Goal: Communication & Community: Ask a question

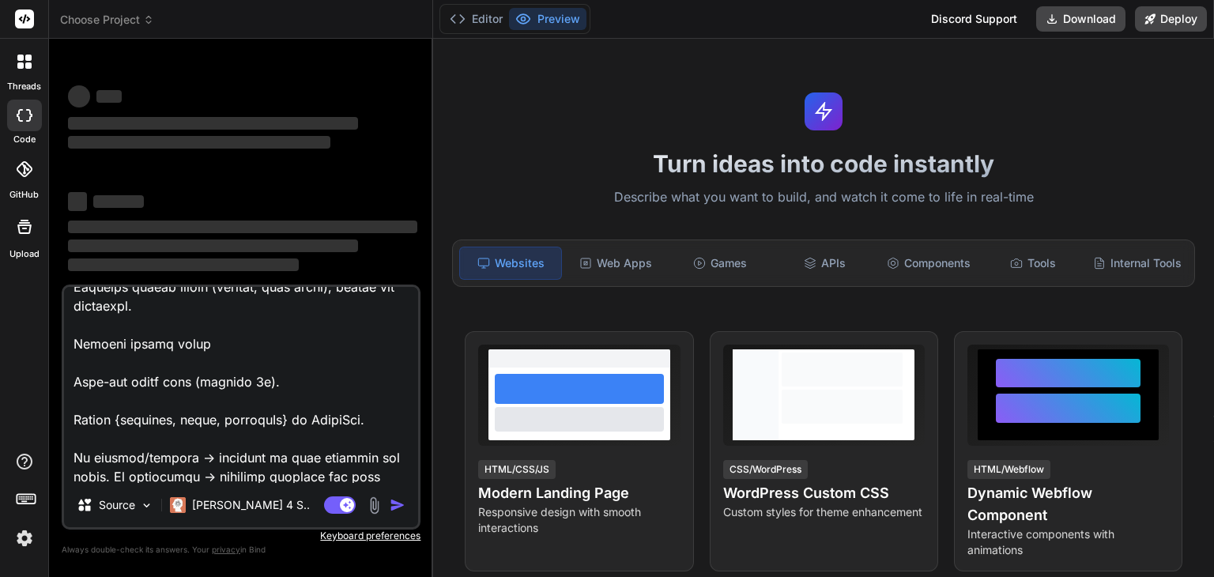
scroll to position [1818, 0]
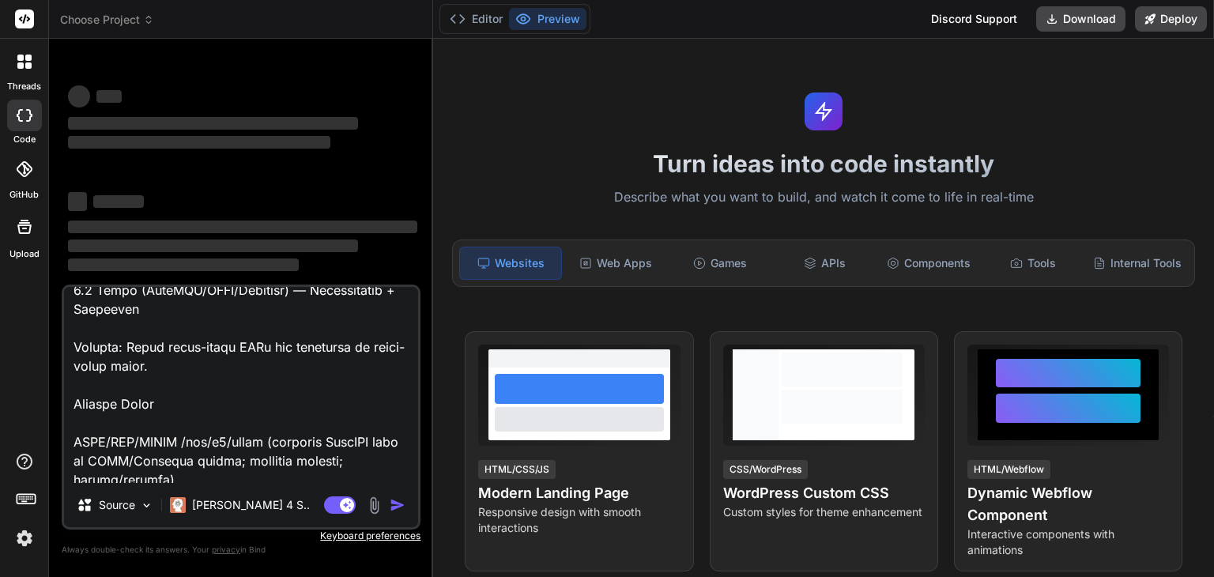
click at [198, 410] on textarea at bounding box center [241, 385] width 354 height 196
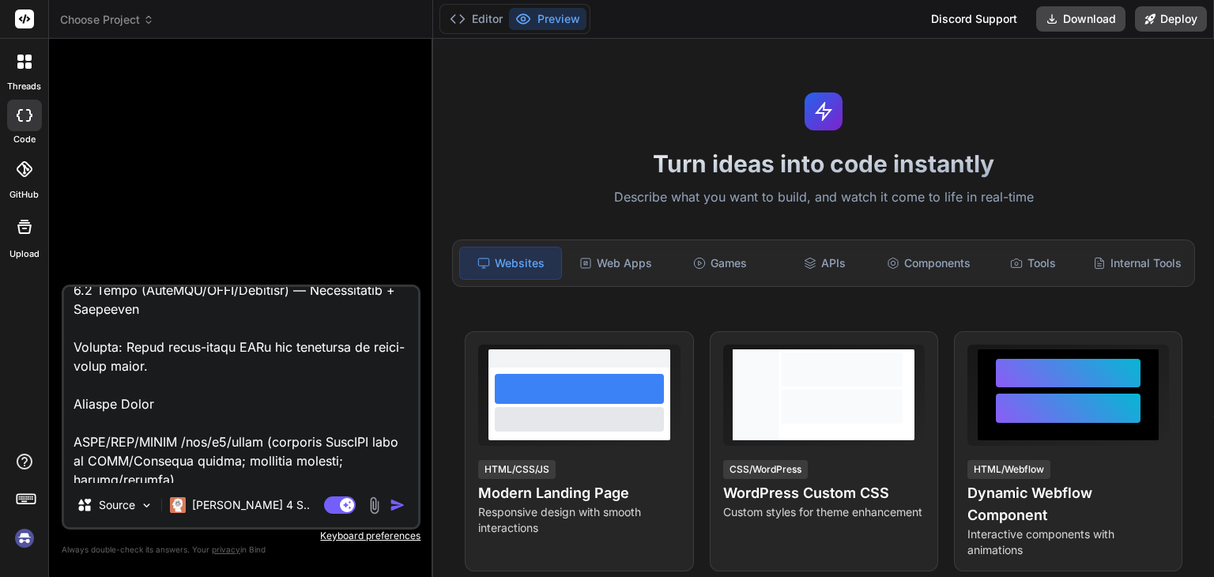
type textarea "x"
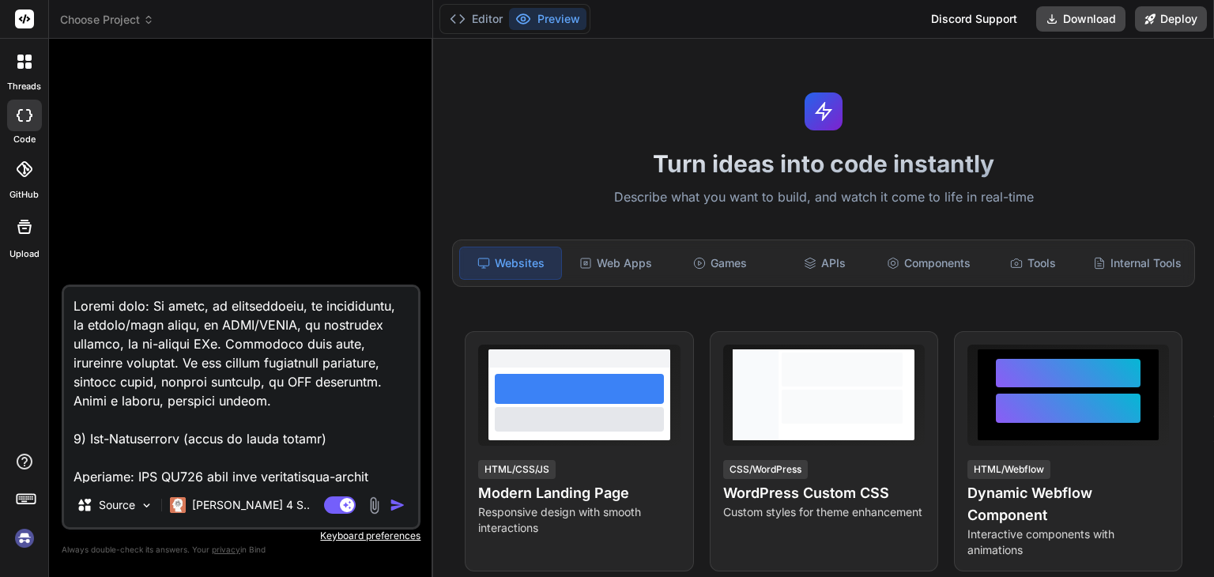
click at [148, 452] on textarea at bounding box center [241, 385] width 354 height 196
click at [18, 69] on div at bounding box center [24, 61] width 33 height 33
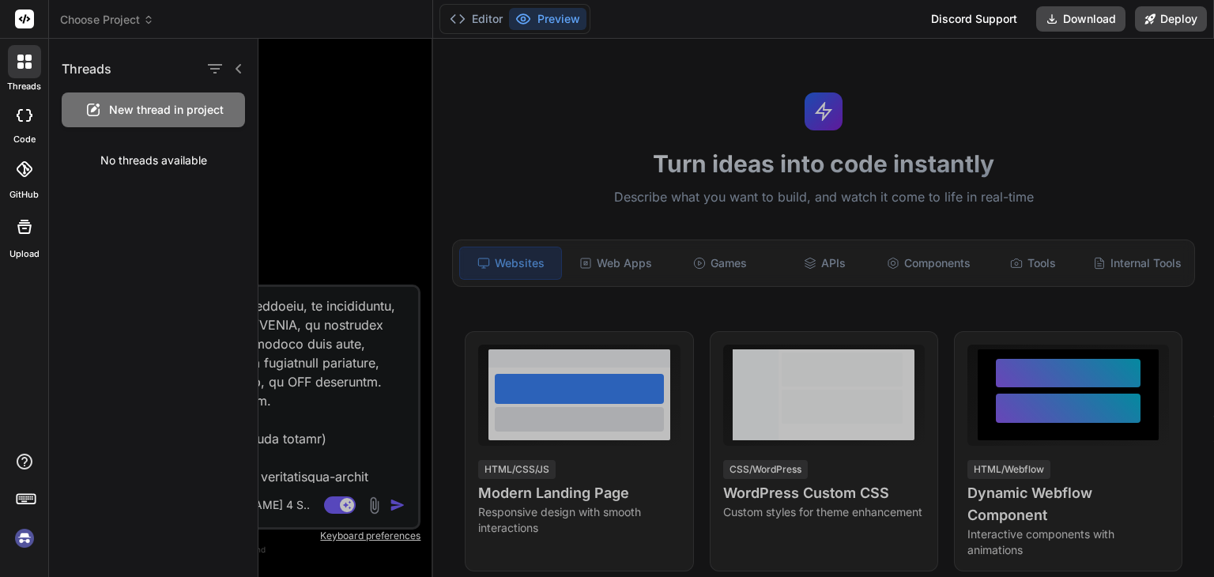
click at [151, 115] on span "New thread in project" at bounding box center [166, 110] width 115 height 16
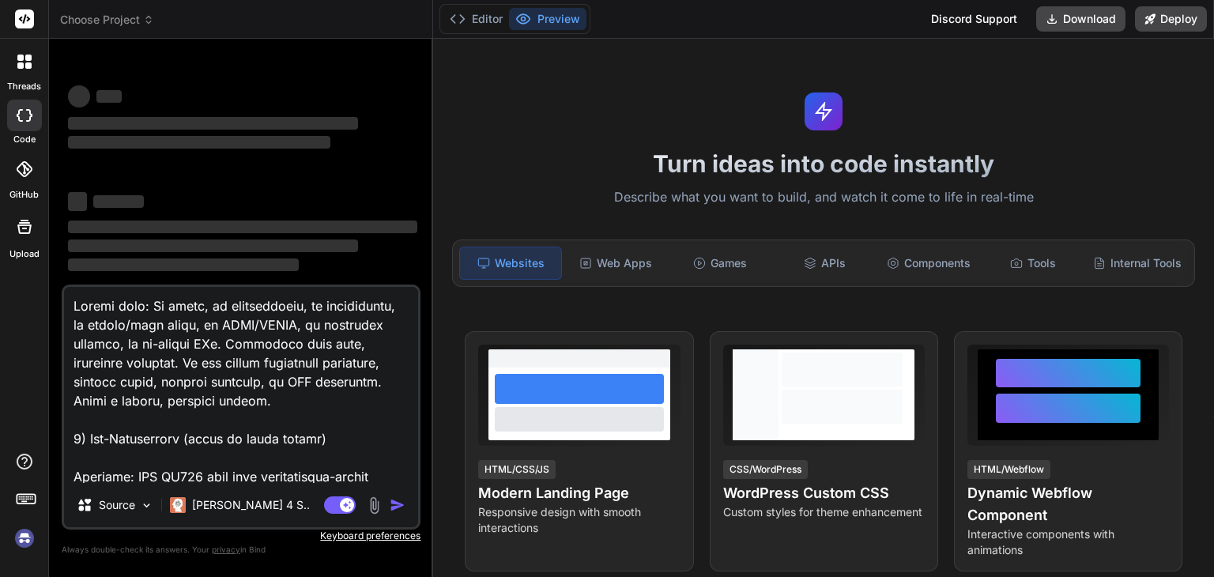
click at [196, 444] on textarea at bounding box center [241, 385] width 354 height 196
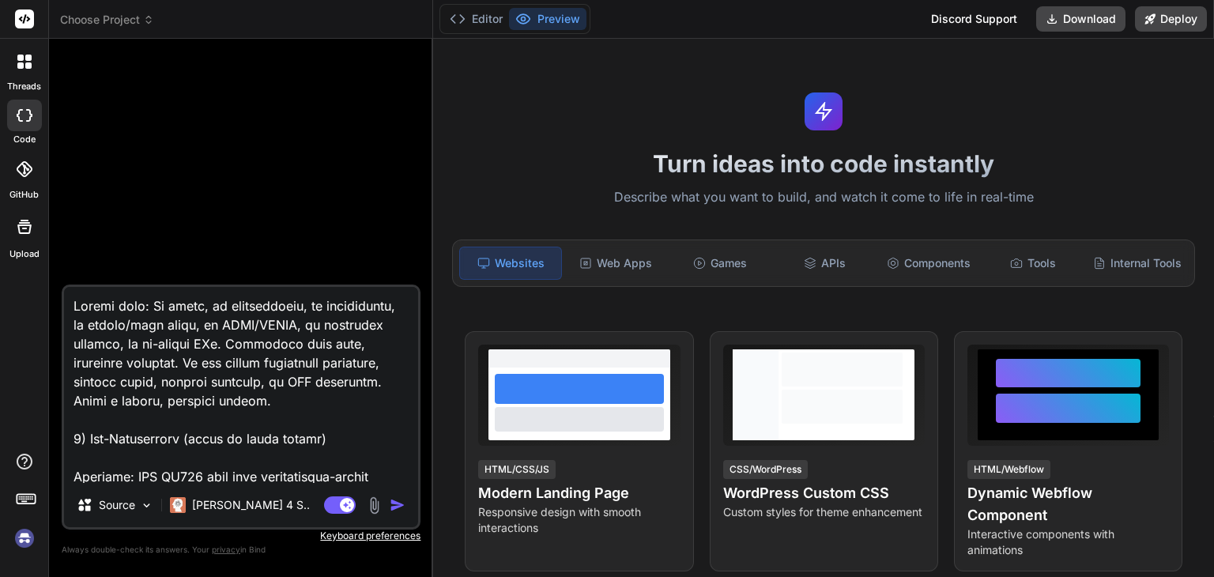
type textarea "x"
paste textarea "# LoreMipsum Dolorsitamet — Consect Adipiscin Elit + Seddo EIU (TempOR + Incidi…"
type textarea "# LoreMipsum Dolorsitamet — Consect Adipiscin Elit + Seddo EIU (TempOR + Incidi…"
type textarea "x"
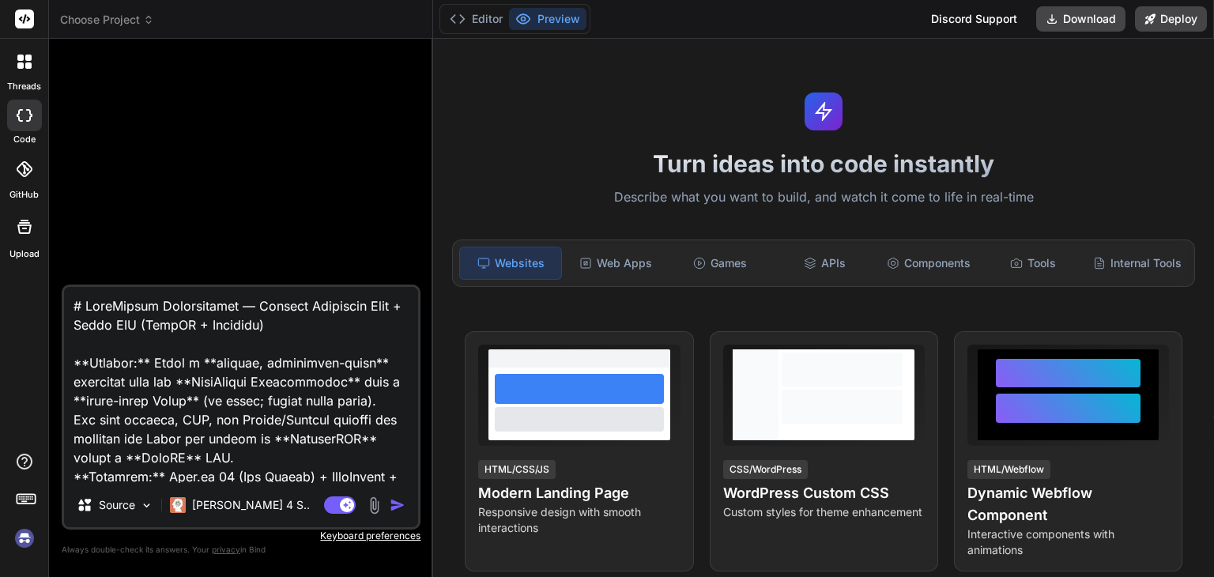
scroll to position [6716, 0]
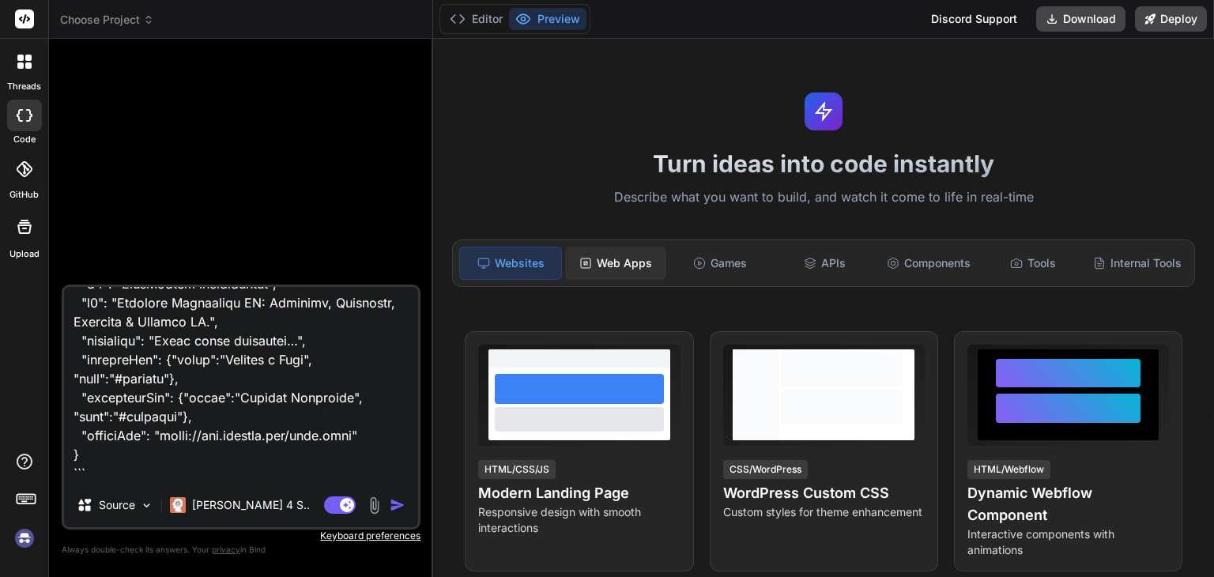
type textarea "# LoreMipsum Dolorsitamet — Consect Adipiscin Elit + Seddo EIU (TempOR + Incidi…"
click at [613, 254] on div "Web Apps" at bounding box center [615, 263] width 101 height 33
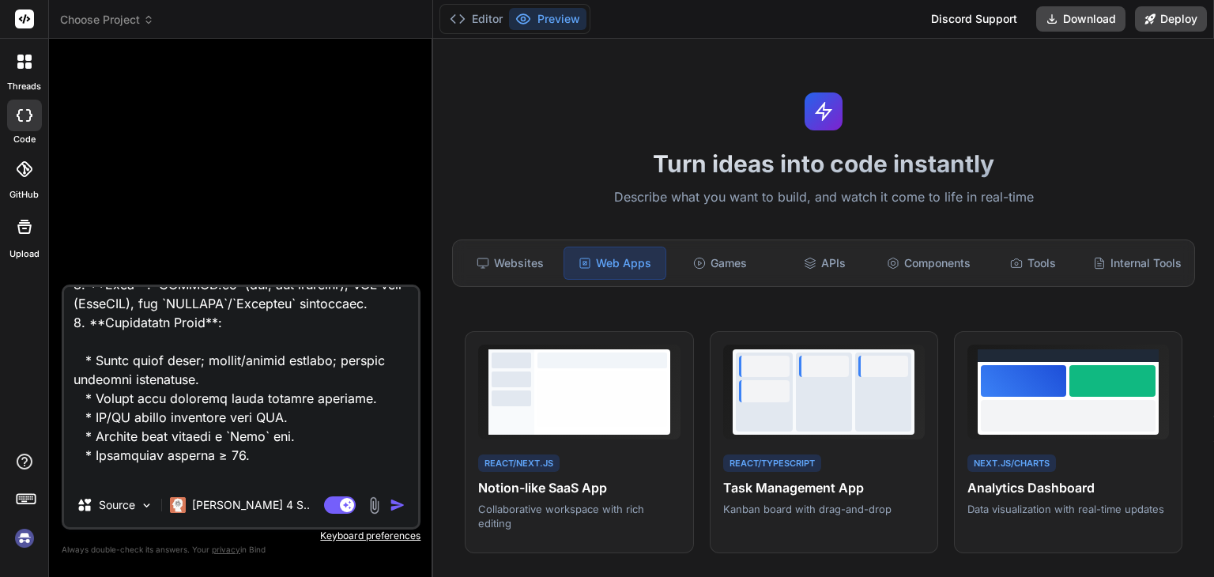
scroll to position [5928, 0]
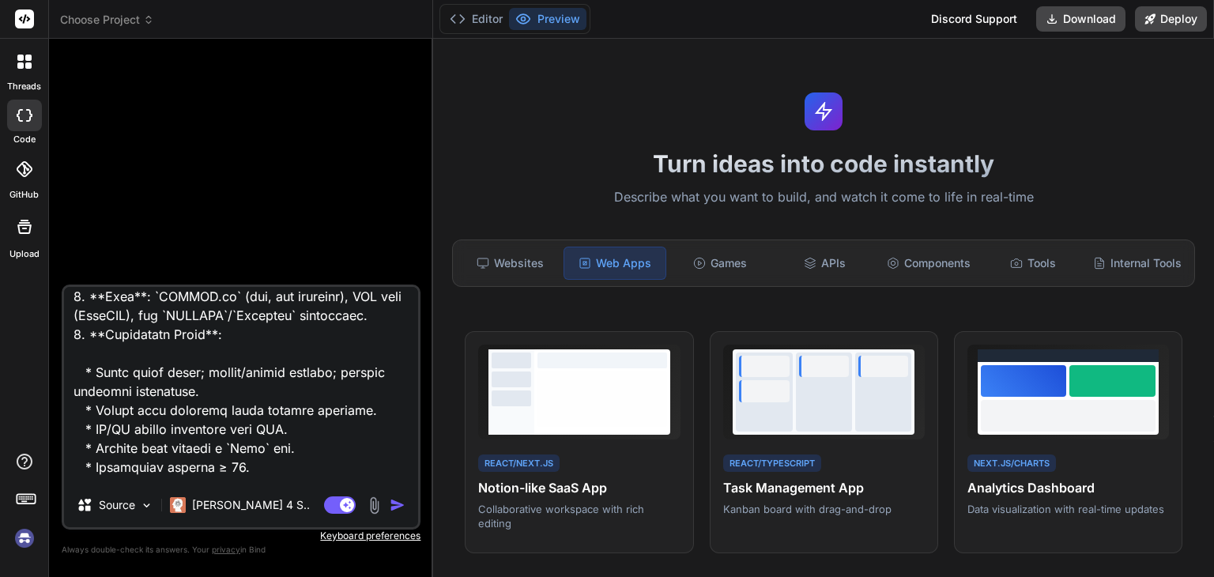
click at [394, 500] on img "button" at bounding box center [398, 505] width 16 height 16
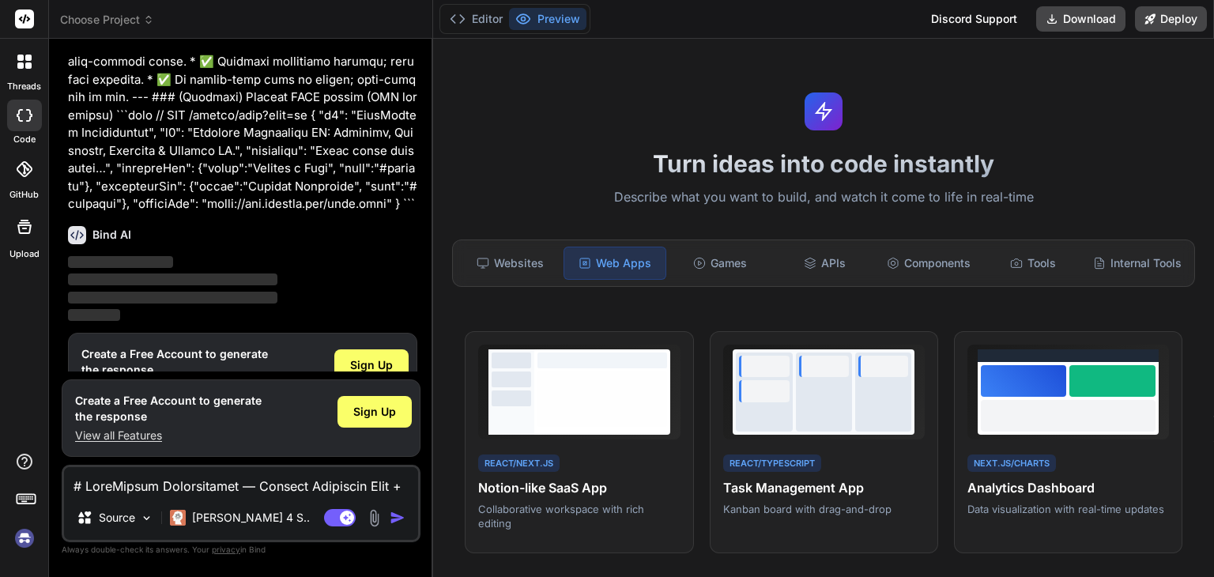
scroll to position [2852, 0]
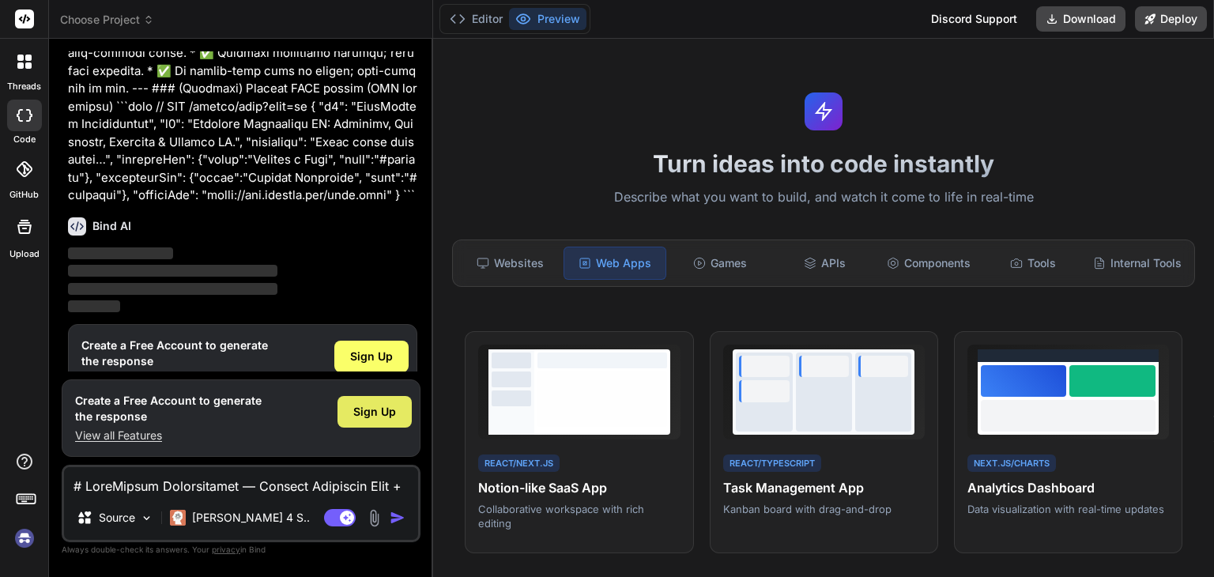
click at [379, 416] on span "Sign Up" at bounding box center [374, 412] width 43 height 16
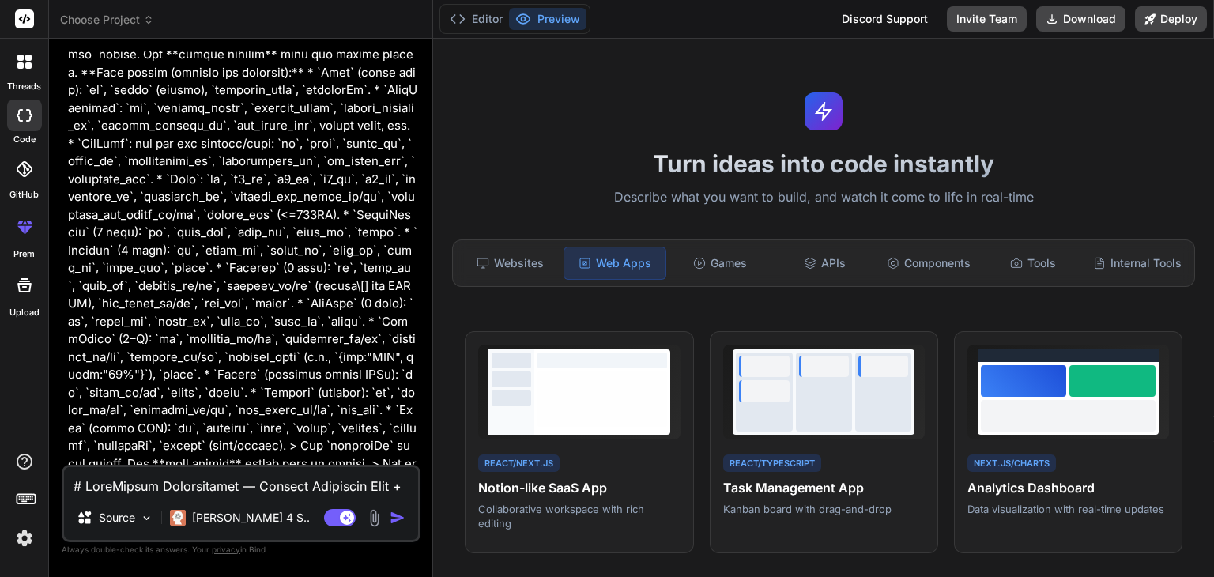
scroll to position [1186, 0]
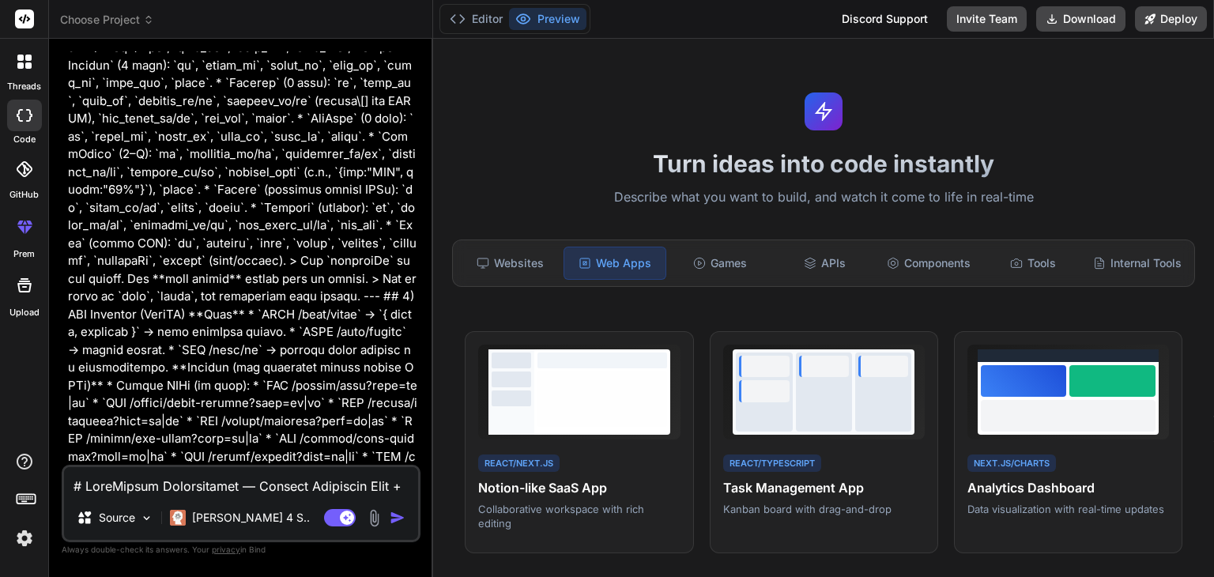
type textarea "x"
click at [215, 477] on textarea at bounding box center [241, 481] width 354 height 28
paste textarea "# LoreMipsum Dolorsitamet — Consect Adipiscin Elit + Seddo EIU (TempOR + Incidi…"
type textarea "# LoreMipsum Dolorsitamet — Consect Adipiscin Elit + Seddo EIU (TempOR + Incidi…"
type textarea "x"
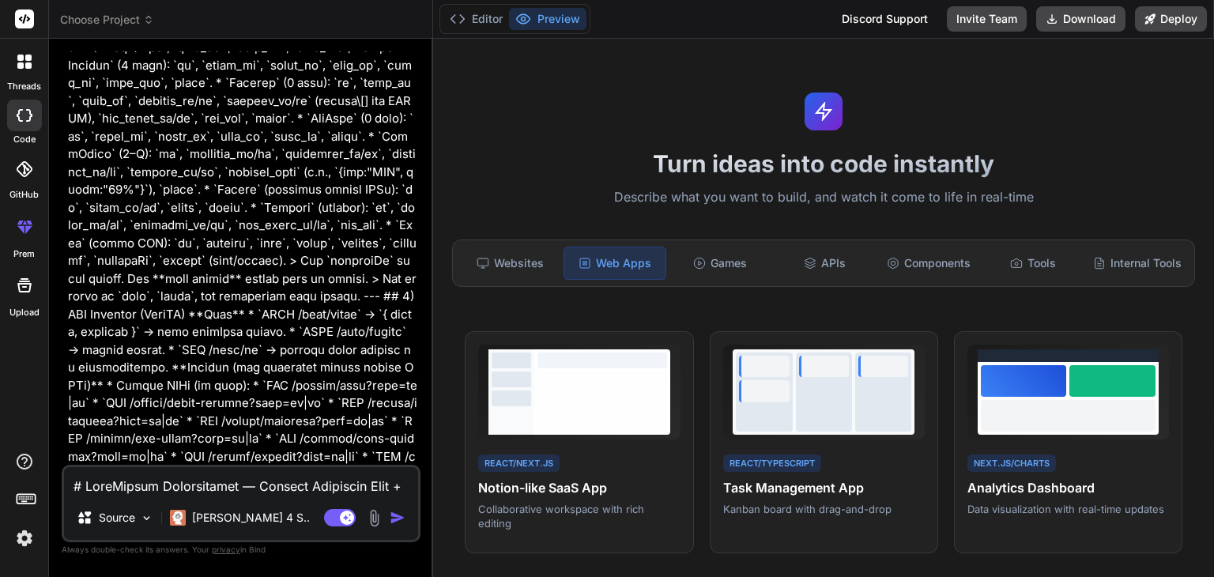
scroll to position [6716, 0]
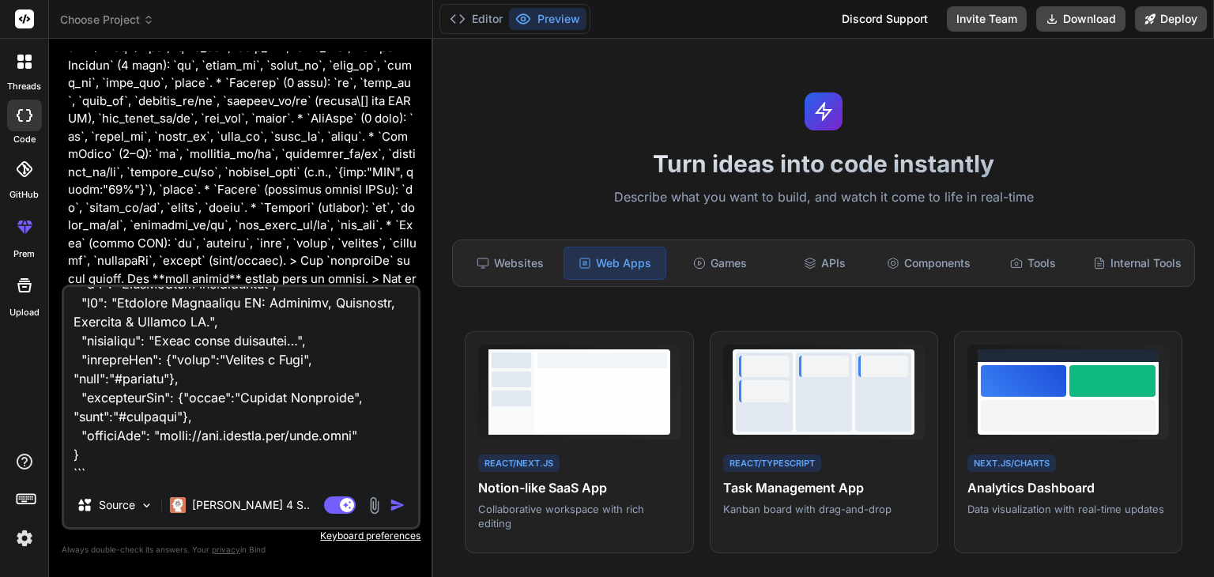
type textarea "# LoreMipsum Dolorsitamet — Consect Adipiscin Elit + Seddo EIU (TempOR + Incidi…"
click at [398, 504] on img "button" at bounding box center [398, 505] width 16 height 16
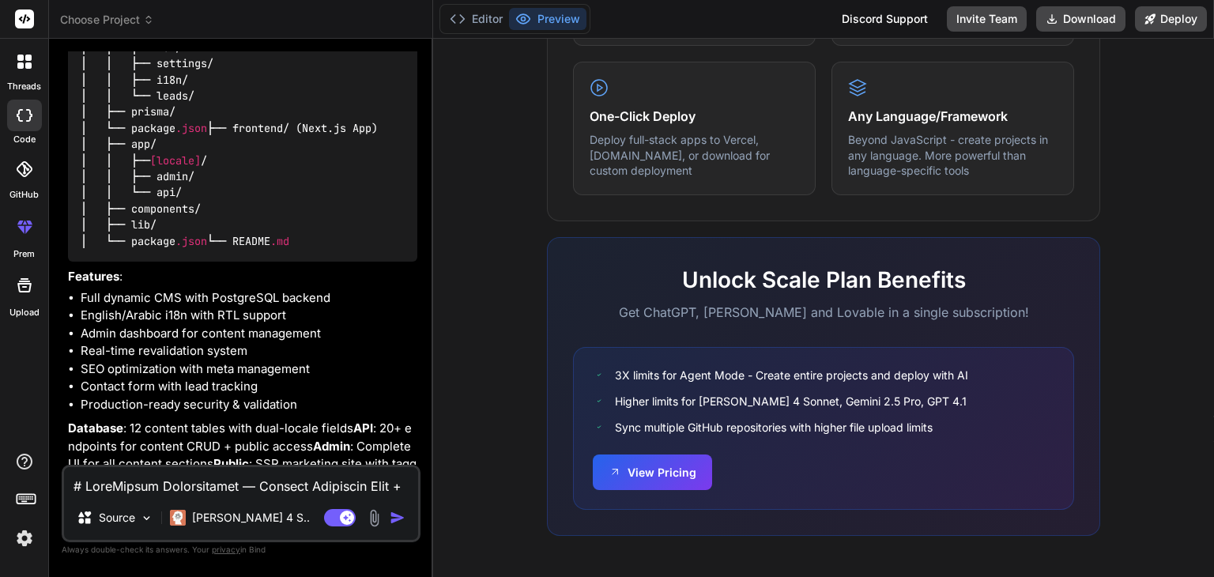
scroll to position [6931, 0]
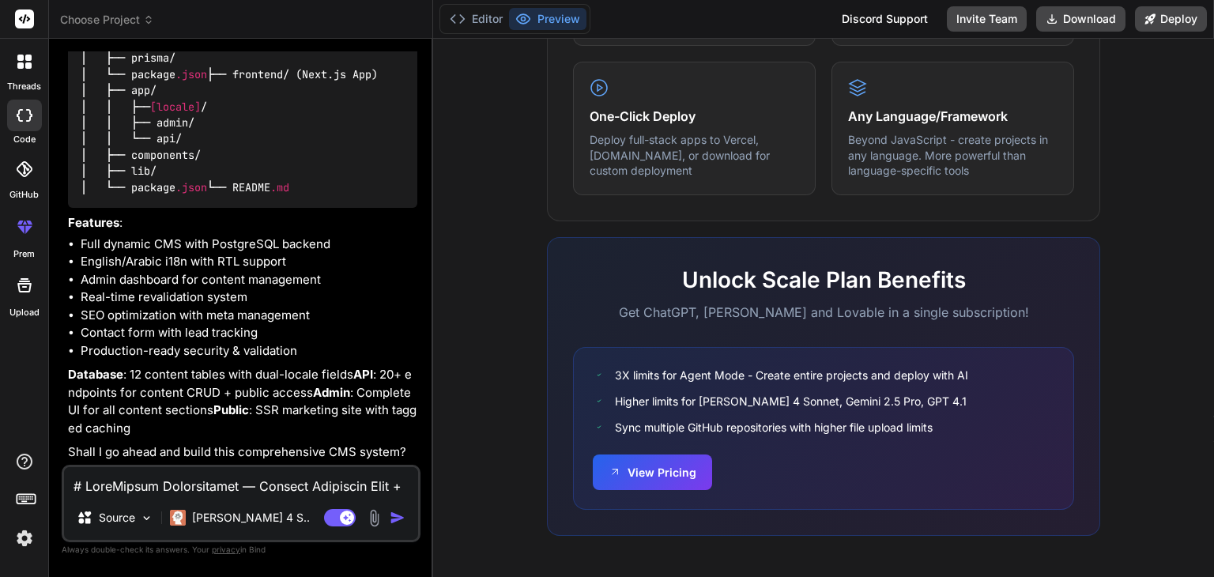
type textarea "x"
click at [240, 490] on textarea at bounding box center [241, 481] width 354 height 28
type textarea "S"
type textarea "x"
type textarea "SE"
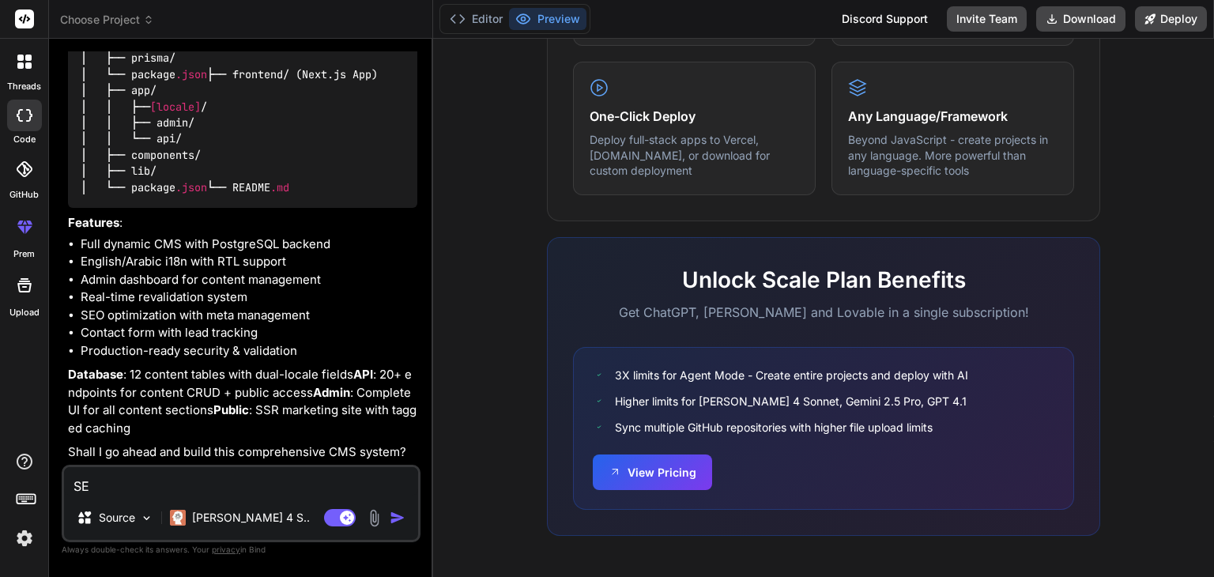
type textarea "x"
type textarea "SEO"
type textarea "x"
type textarea "SEO"
type textarea "x"
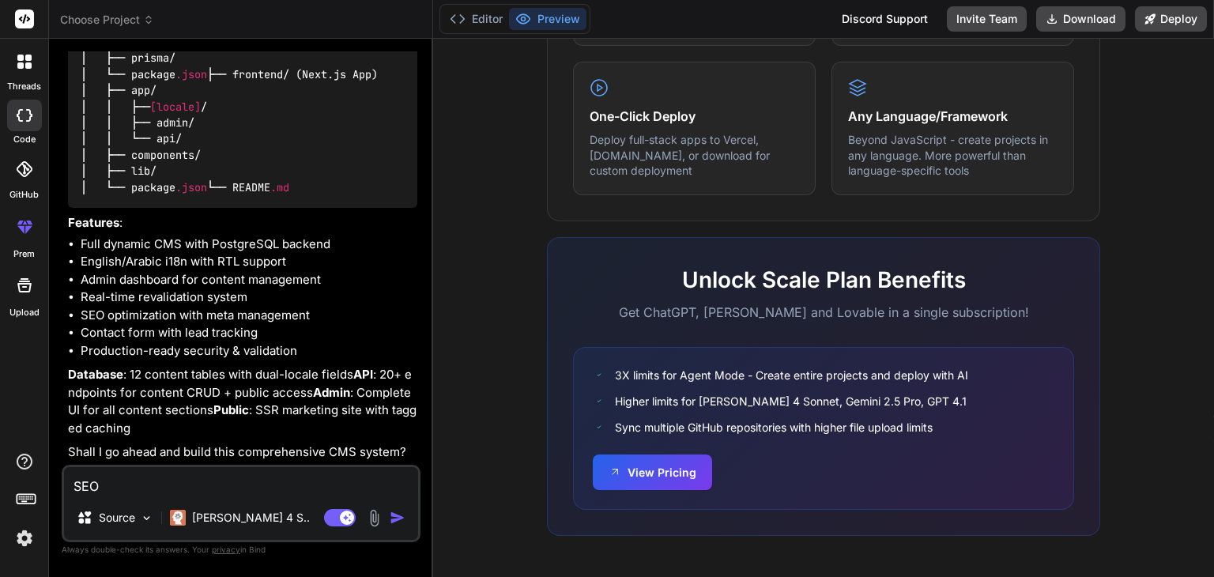
type textarea "SEO o"
type textarea "x"
type textarea "SEO op"
type textarea "x"
type textarea "SEO opt"
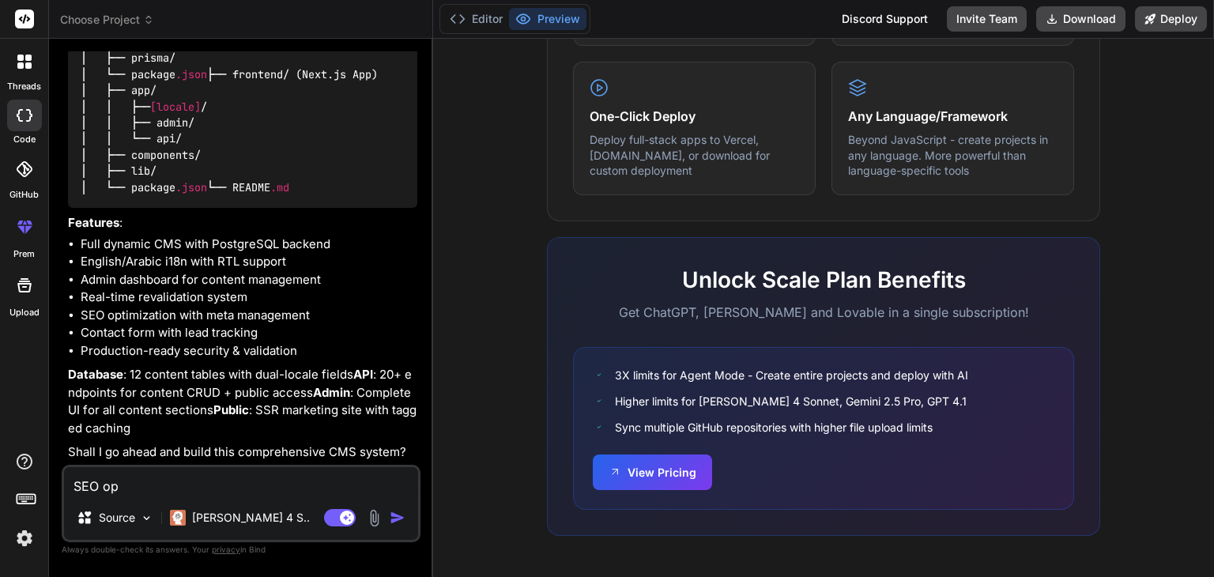
type textarea "x"
type textarea "SEO opti"
type textarea "x"
type textarea "SEO optim"
type textarea "x"
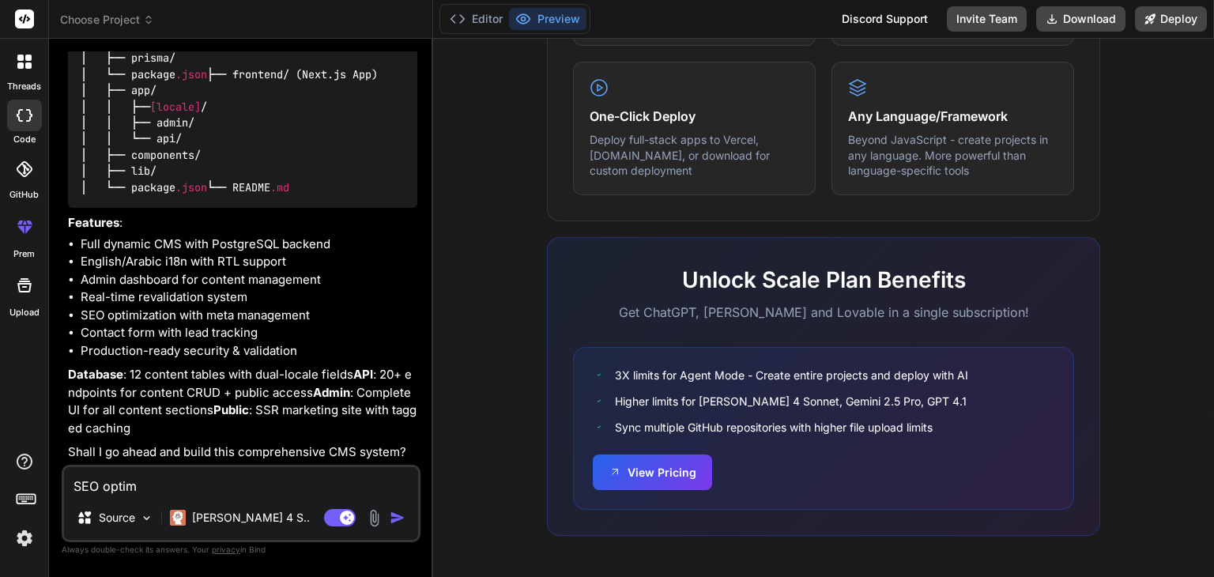
type textarea "SEO optimi"
type textarea "x"
type textarea "SEO optimiz"
type textarea "x"
type textarea "SEO optimize"
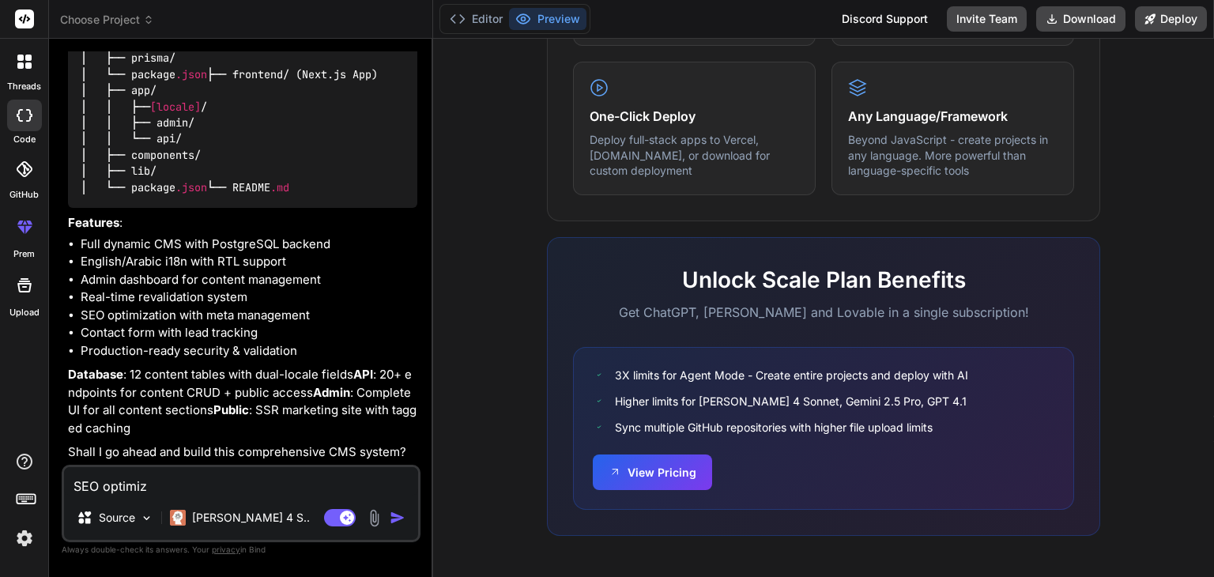
type textarea "x"
type textarea "SEO optimize"
type textarea "x"
type textarea "SEO optimize r"
type textarea "x"
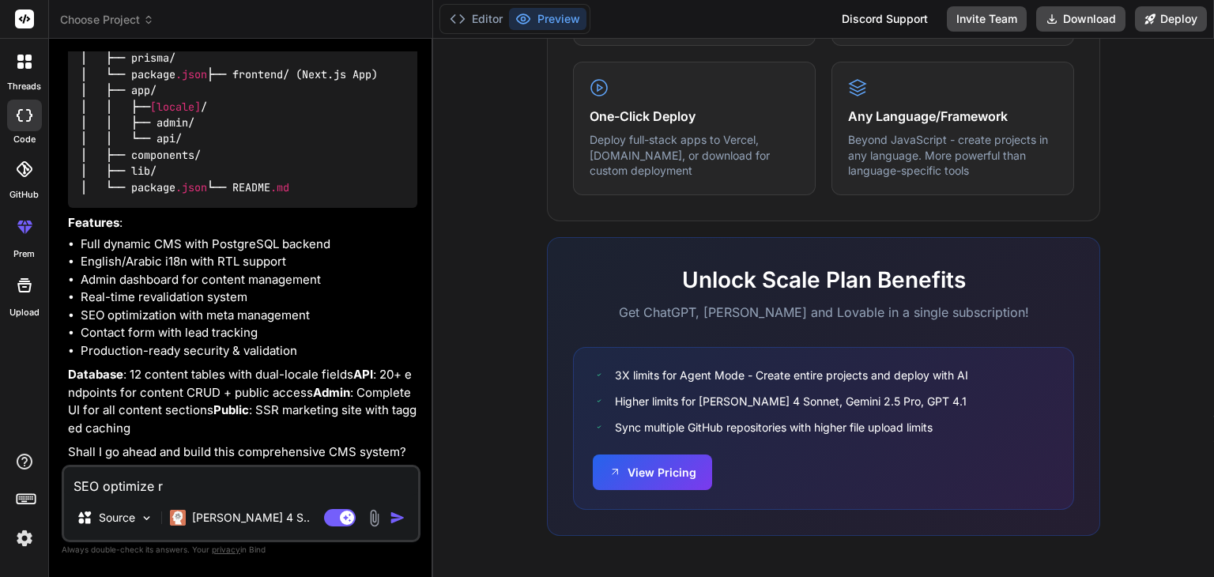
type textarea "SEO optimize ro"
type textarea "x"
type textarea "SEO optimize rob"
type textarea "x"
type textarea "SEO optimize robo"
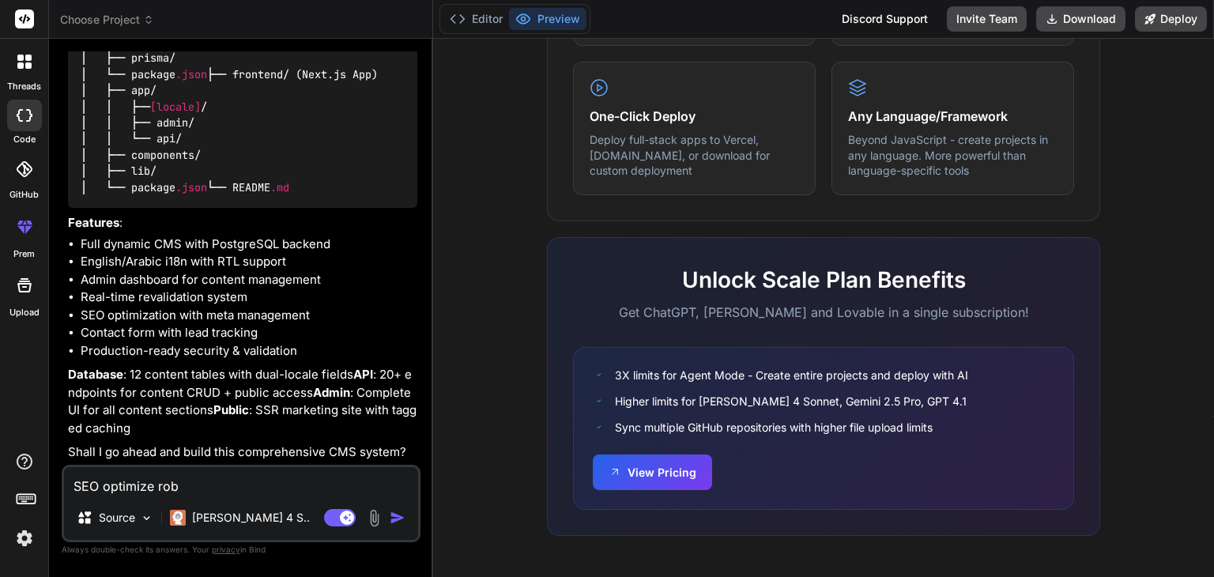
type textarea "x"
type textarea "SEO optimize robot"
type textarea "x"
type textarea "SEO optimize robot"
type textarea "x"
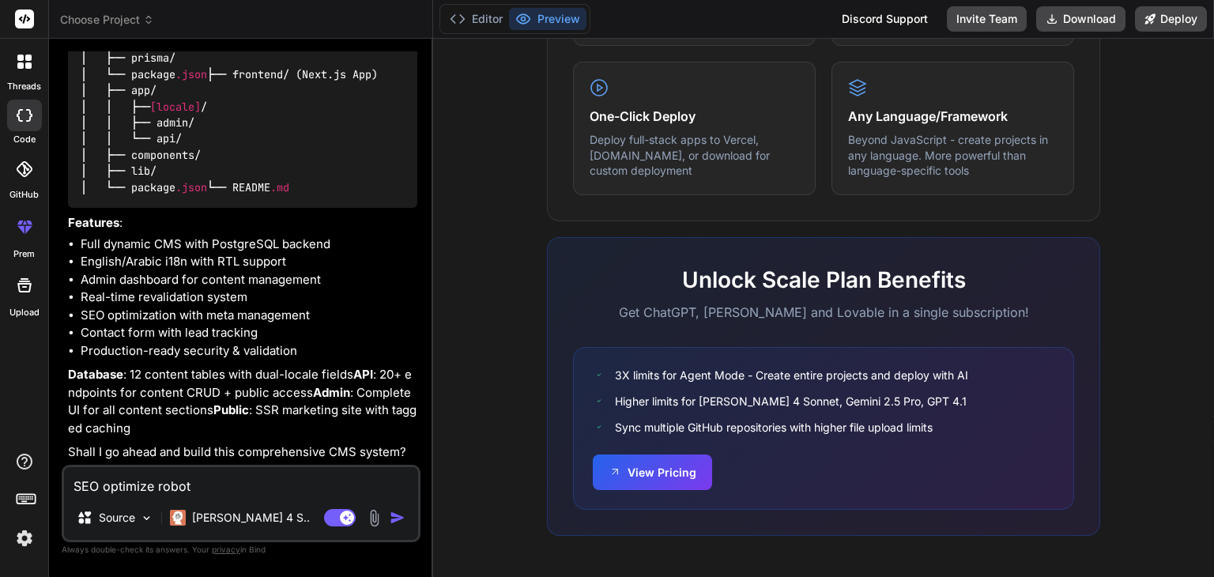
type textarea "SEO optimize robot ,"
type textarea "x"
type textarea "SEO optimize robot ,"
type textarea "x"
type textarea "SEO optimize robot , s"
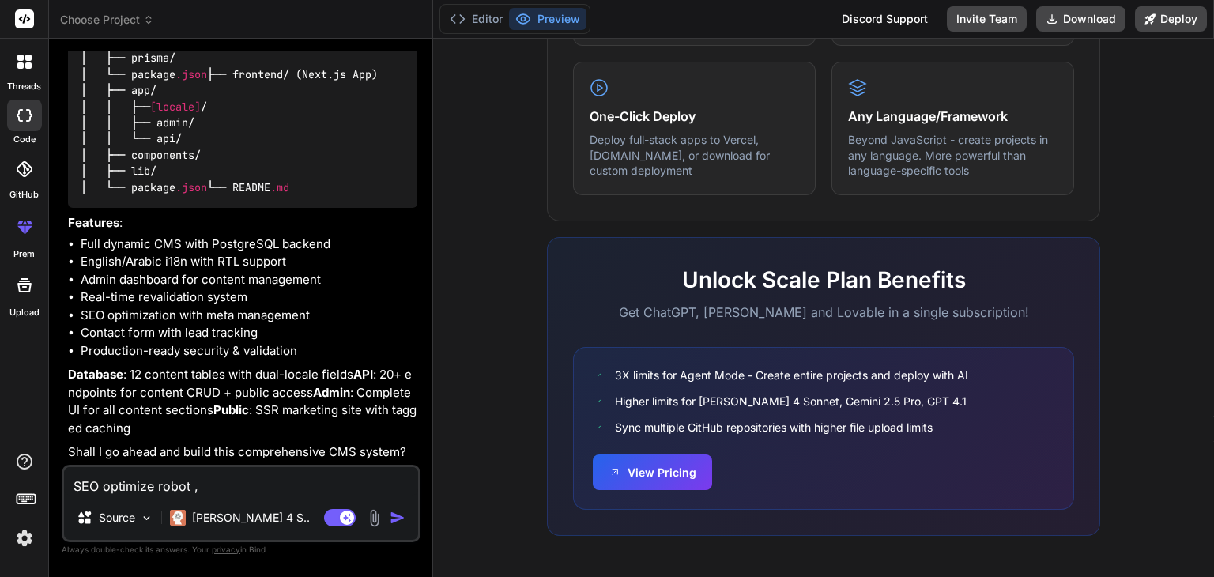
type textarea "x"
type textarea "SEO optimize robot , si"
type textarea "x"
type textarea "SEO optimize robot , sit"
type textarea "x"
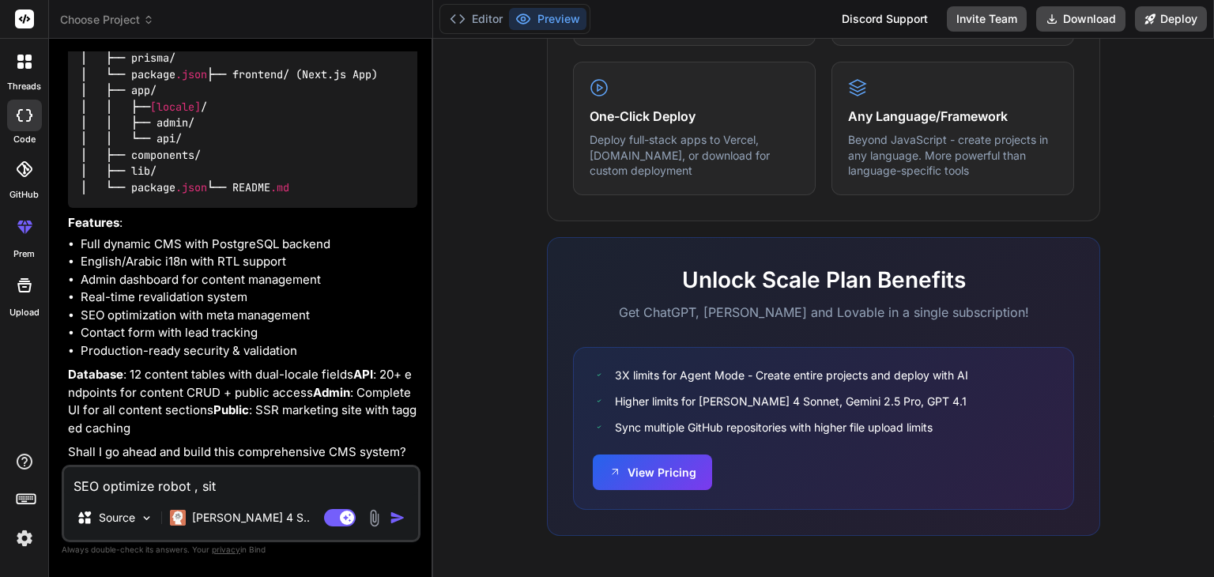
type textarea "SEO optimize robot , site"
type textarea "x"
type textarea "SEO optimize robot , sitem"
type textarea "x"
type textarea "SEO optimize robot , sitema"
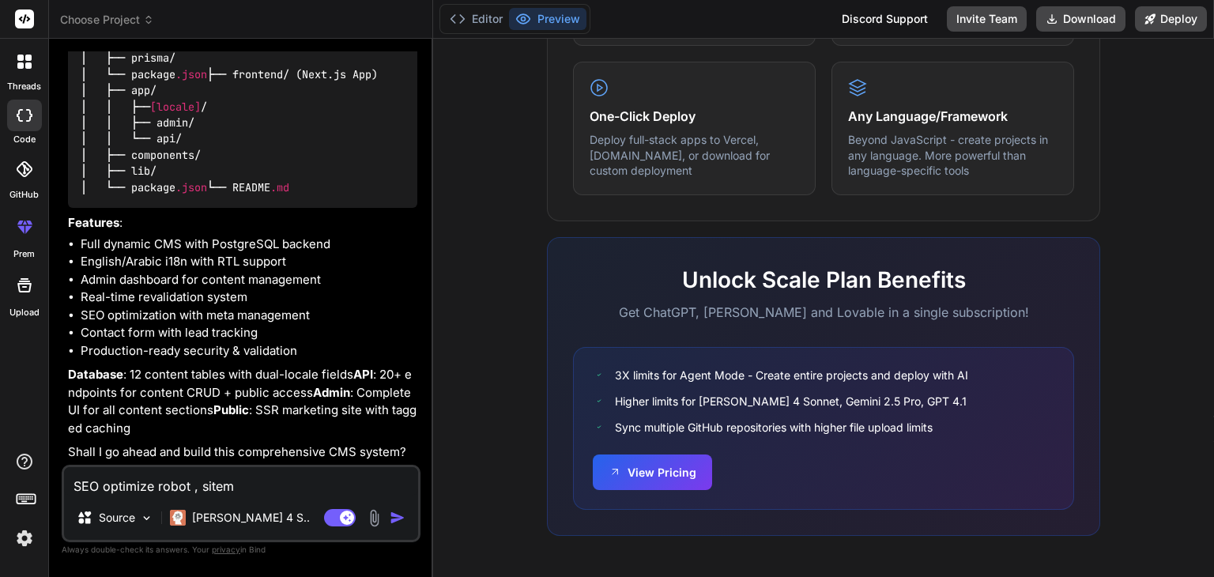
type textarea "x"
type textarea "SEO optimize robot , sitemap"
type textarea "x"
type textarea "SEO optimize robot , sitemap,"
type textarea "x"
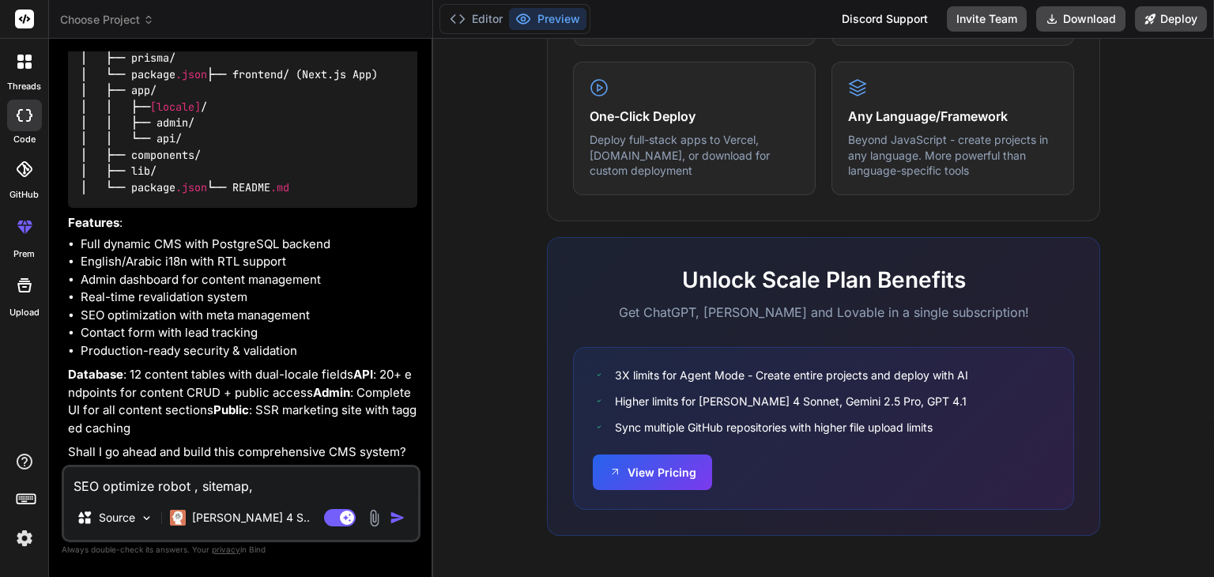
type textarea "SEO optimize robot , sitemap,"
type textarea "x"
type textarea "SEO optimize robot , sitemap, J"
type textarea "x"
type textarea "SEO optimize robot , sitemap, JS"
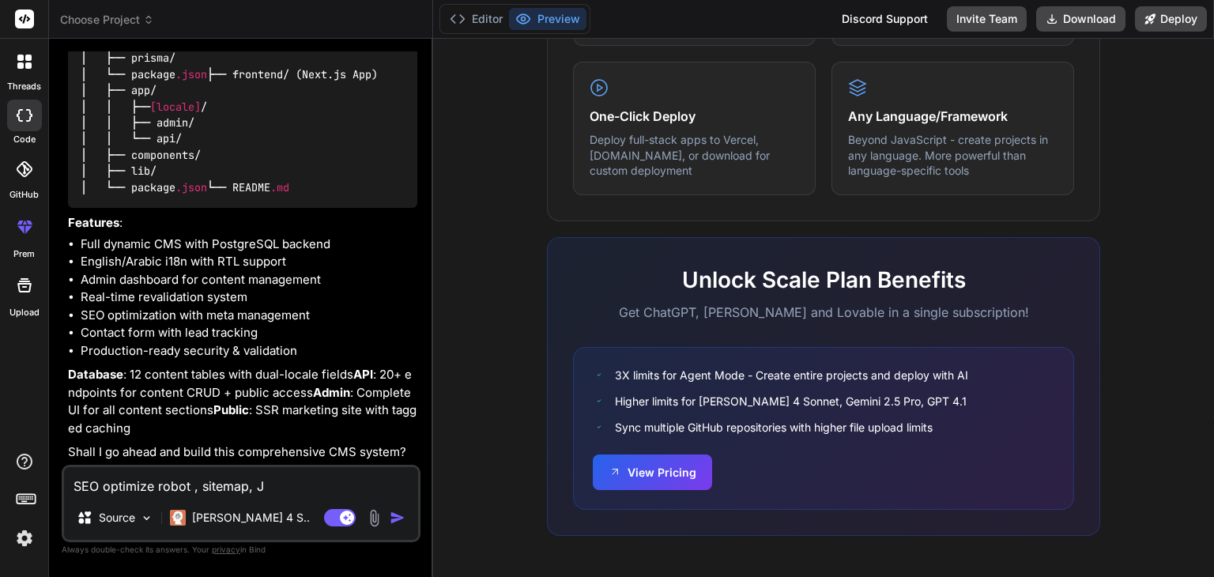
type textarea "x"
type textarea "SEO optimize robot , sitemap, JSO"
type textarea "x"
type textarea "SEO optimize robot , sitemap, JSON"
type textarea "x"
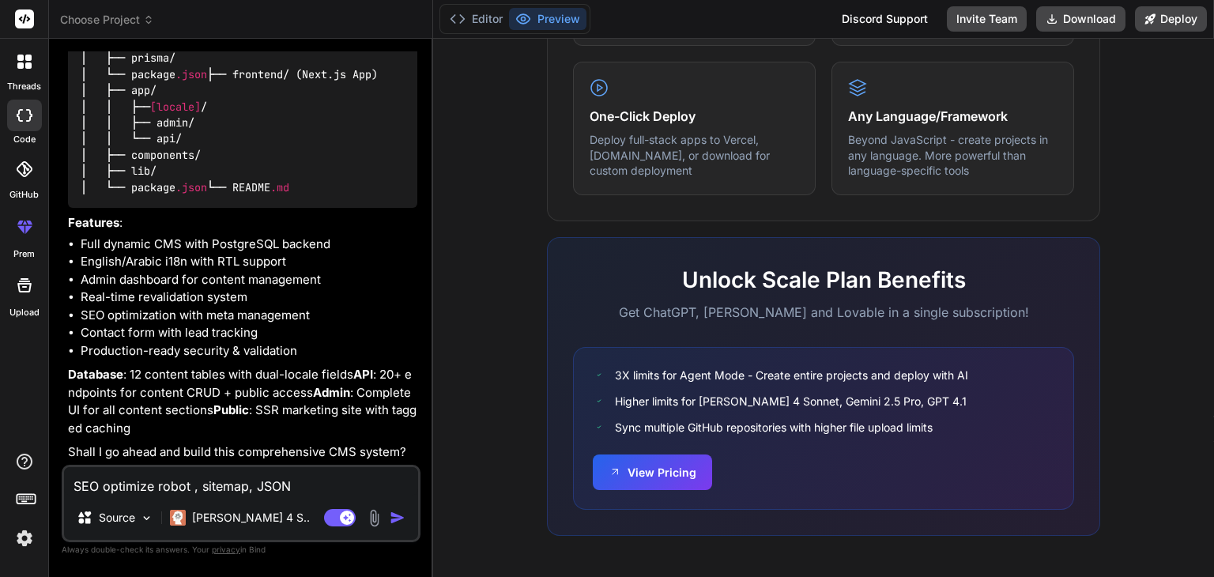
type textarea "SEO optimize robot , sitemap, JSON"
type textarea "x"
type textarea "SEO optimize robot , sitemap, JSON L"
type textarea "x"
type textarea "SEO optimize robot , sitemap, JSON LD"
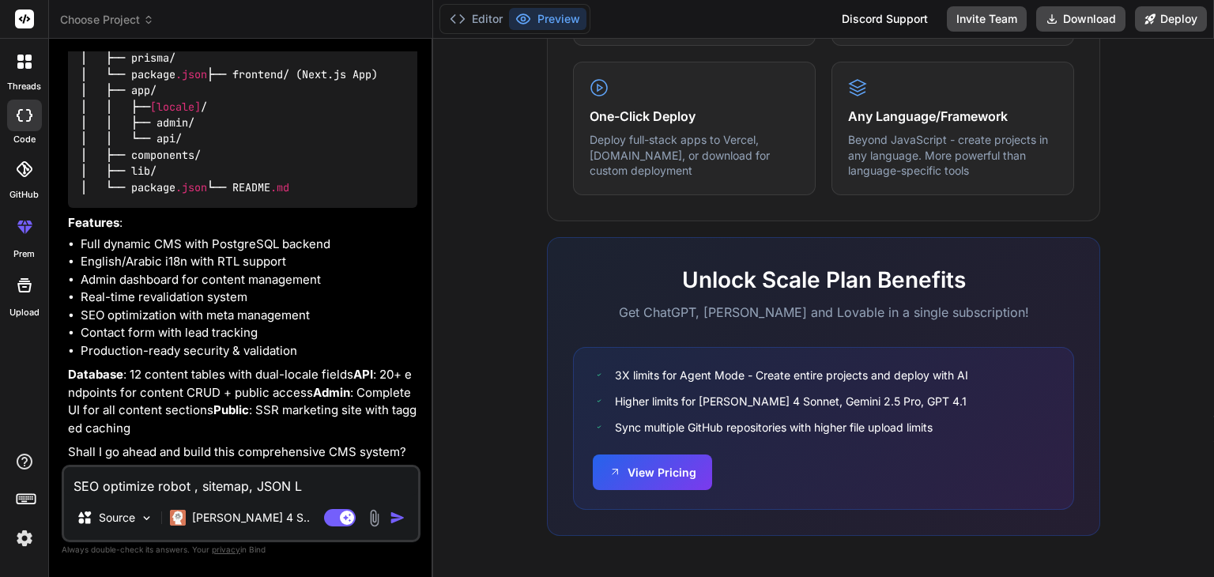
type textarea "x"
type textarea "SEO optimize robot , sitemap, JSON LD"
type textarea "x"
type textarea "SEO optimize robot , sitemap, JSON LD ,"
type textarea "x"
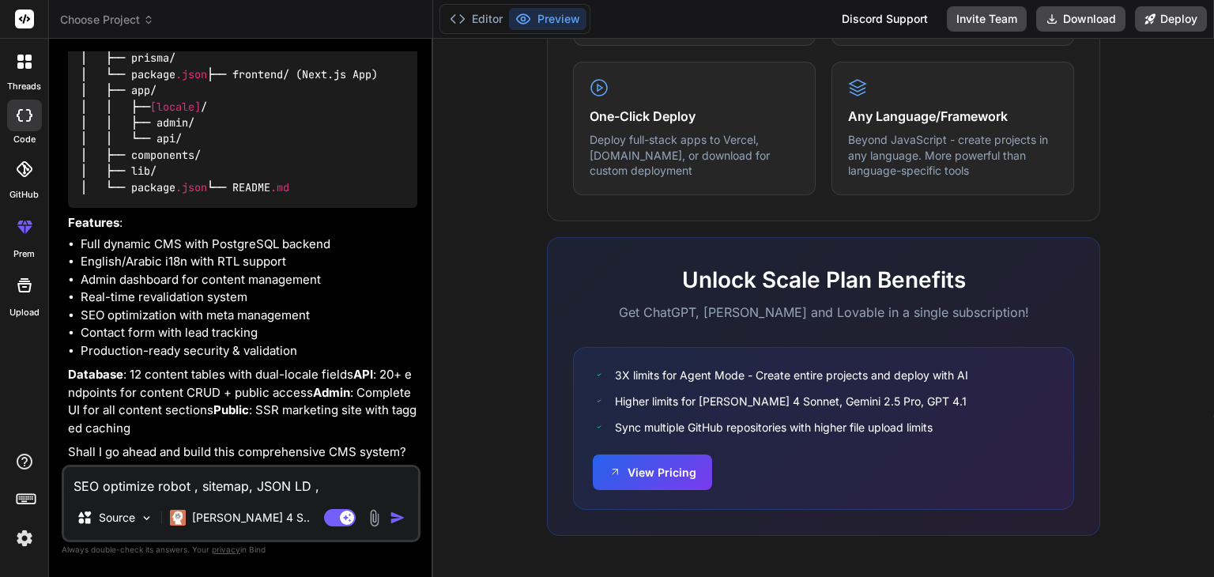
type textarea "SEO optimize robot , sitemap, JSON LD ,s"
type textarea "x"
type textarea "SEO optimize robot , sitemap, JSON LD ,sc"
type textarea "x"
type textarea "SEO optimize robot , sitemap, JSON LD ,sch"
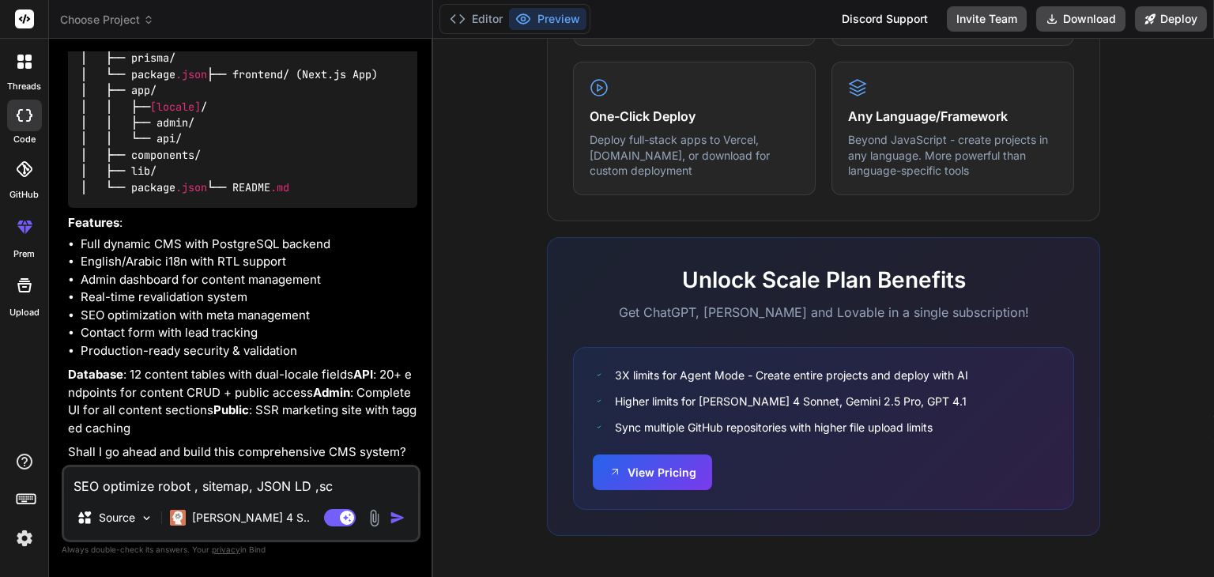
type textarea "x"
type textarea "SEO optimize robot , sitemap, JSON LD ,sche"
type textarea "x"
type textarea "SEO optimize robot , sitemap, JSON LD ,schem"
type textarea "x"
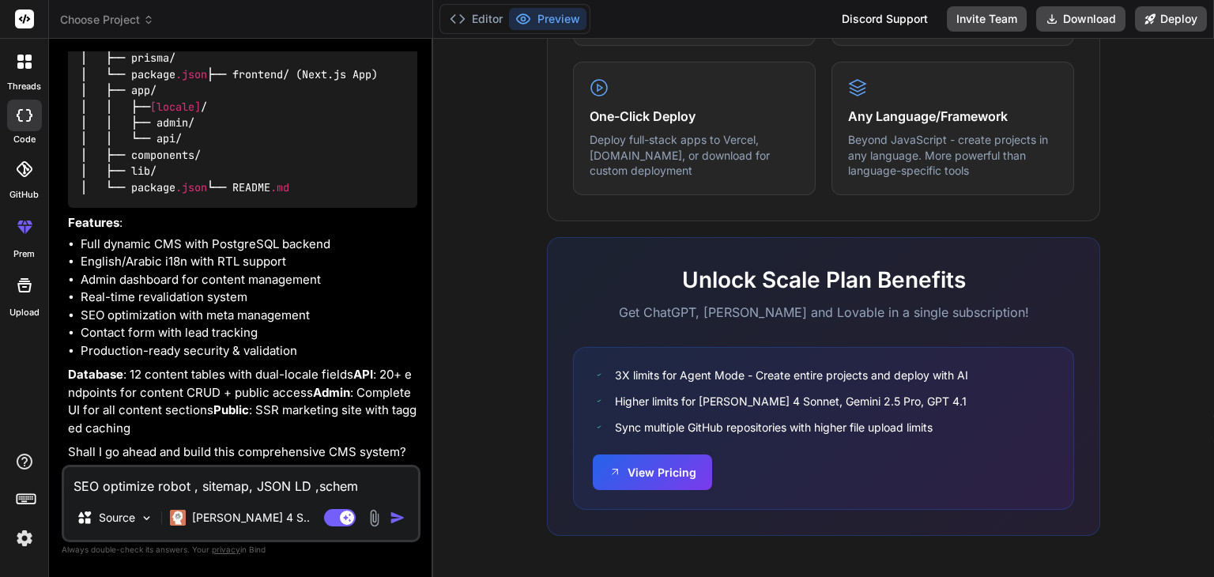
type textarea "SEO optimize robot , sitemap, JSON LD ,schema"
type textarea "x"
type textarea "SEO optimize robot , sitemap, JSON LD ,schema"
type textarea "x"
type textarea "SEO optimize robot , sitemap, JSON LD ,schema ,"
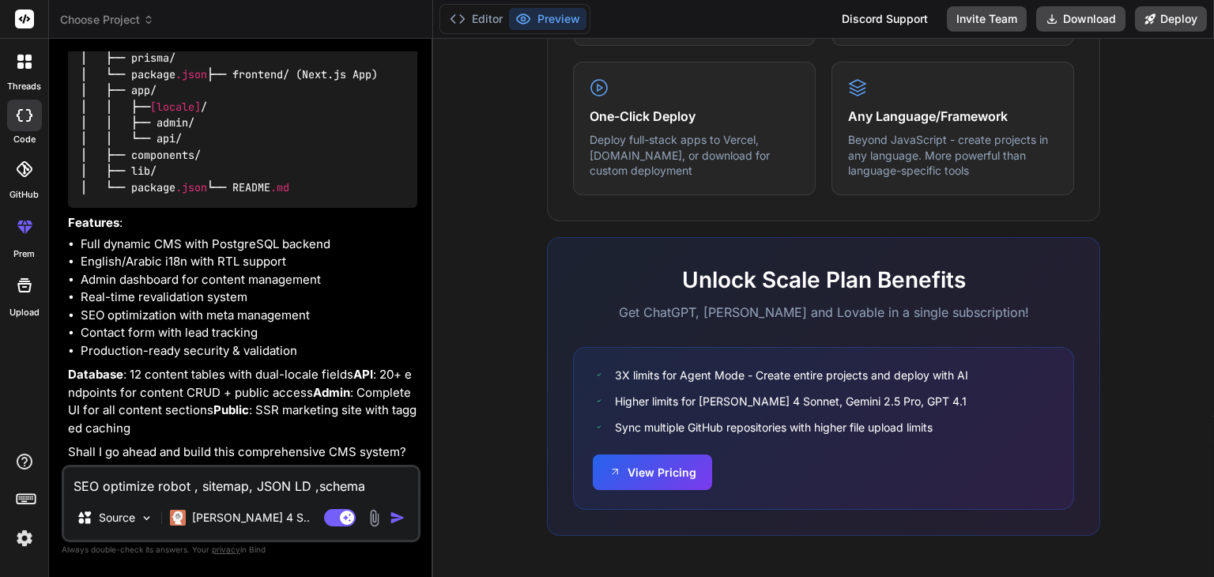
type textarea "x"
type textarea "SEO optimize robot , sitemap, JSON LD ,schema ,"
type textarea "x"
type textarea "SEO optimize robot , sitemap, JSON LD ,schema , k"
type textarea "x"
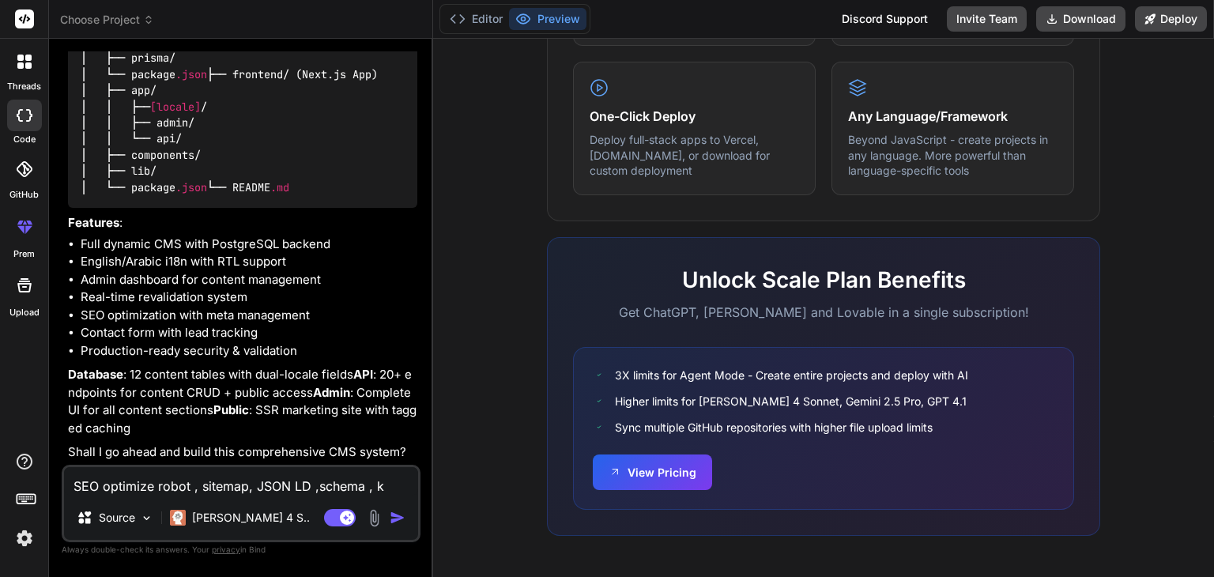
type textarea "SEO optimize robot , sitemap, JSON LD ,schema , ke"
type textarea "x"
type textarea "SEO optimize robot , sitemap, JSON LD ,schema , key"
type textarea "x"
type textarea "SEO optimize robot , sitemap, JSON LD ,schema , keyw"
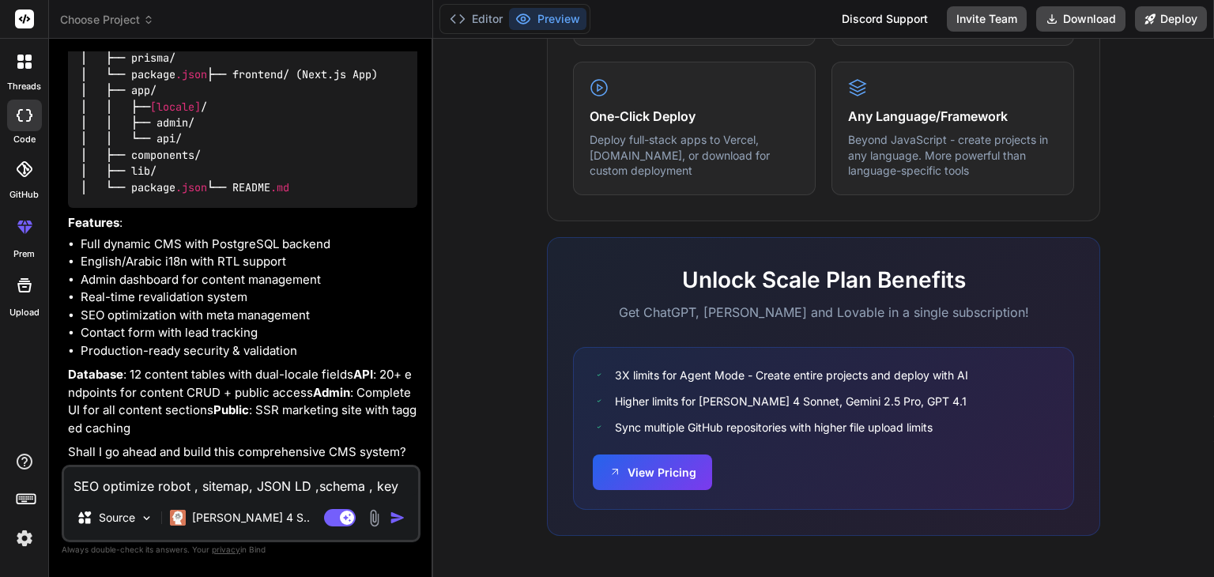
type textarea "x"
type textarea "SEO optimize robot , sitemap, JSON LD ,schema , keywo"
type textarea "x"
type textarea "SEO optimize robot , sitemap, JSON LD ,schema , keywor"
type textarea "x"
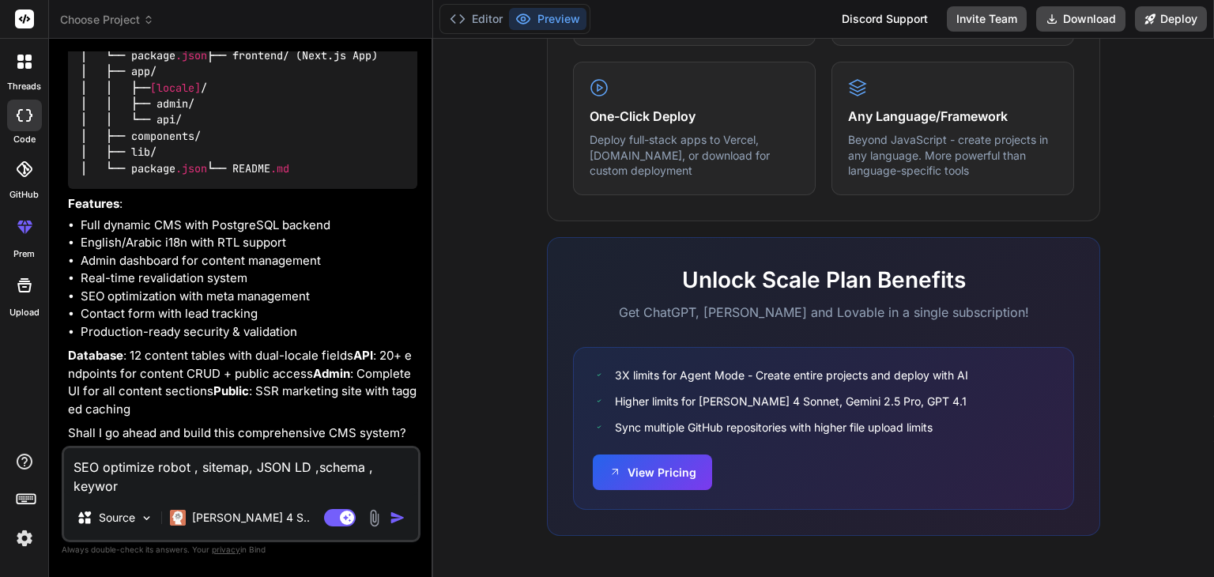
type textarea "SEO optimize robot , sitemap, JSON LD ,schema , keyword"
type textarea "x"
type textarea "SEO optimize robot , sitemap, JSON LD ,schema , keyword"
type textarea "x"
type textarea "SEO optimize robot , sitemap, JSON LD ,schema , keyword ,"
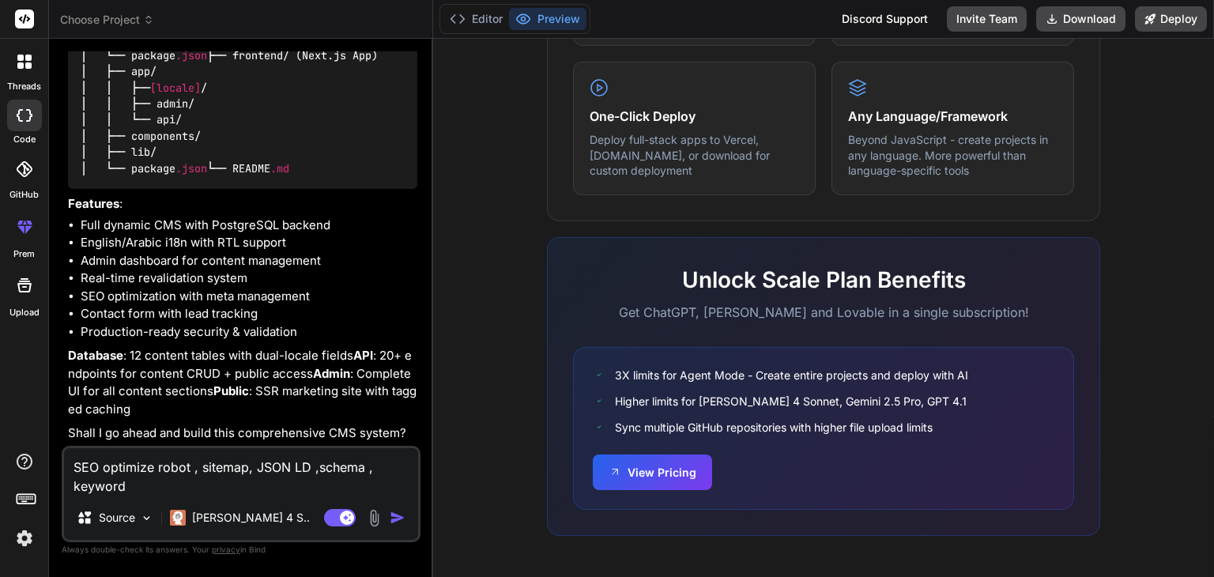
type textarea "x"
type textarea "SEO optimize robot , sitemap, JSON LD ,schema , keyword ,"
type textarea "x"
type textarea "SEO optimize robot , sitemap, JSON LD ,schema , keyword , g"
type textarea "x"
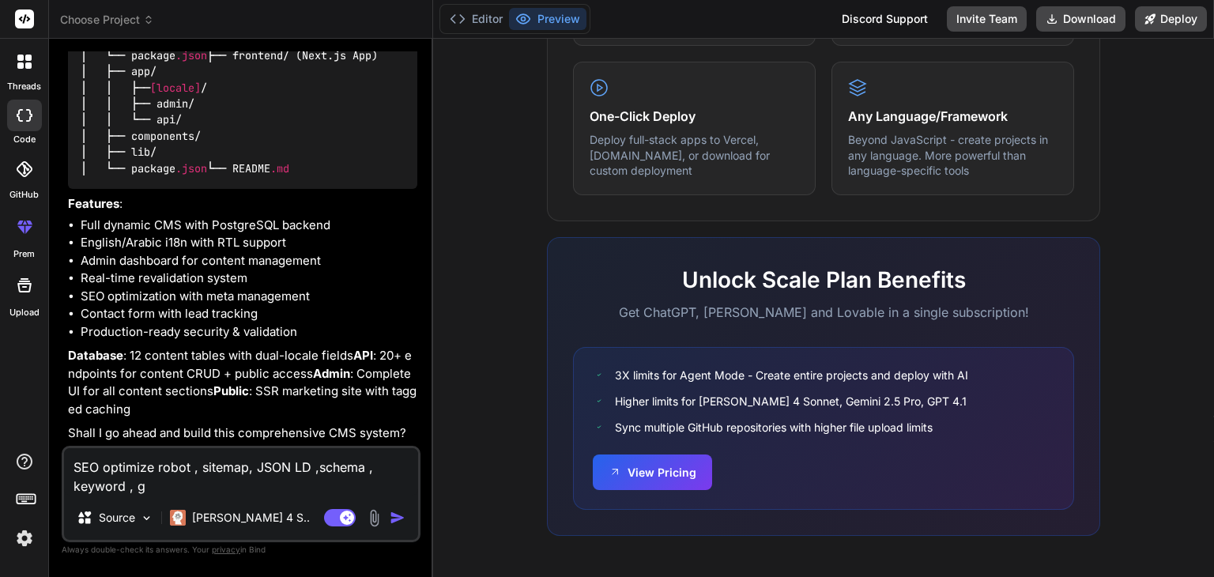
type textarea "SEO optimize robot , sitemap, JSON LD ,schema , keyword , go"
type textarea "x"
type textarea "SEO optimize robot , sitemap, JSON LD ,schema , keyword , goo"
type textarea "x"
type textarea "SEO optimize robot , sitemap, JSON LD ,schema , keyword , goog"
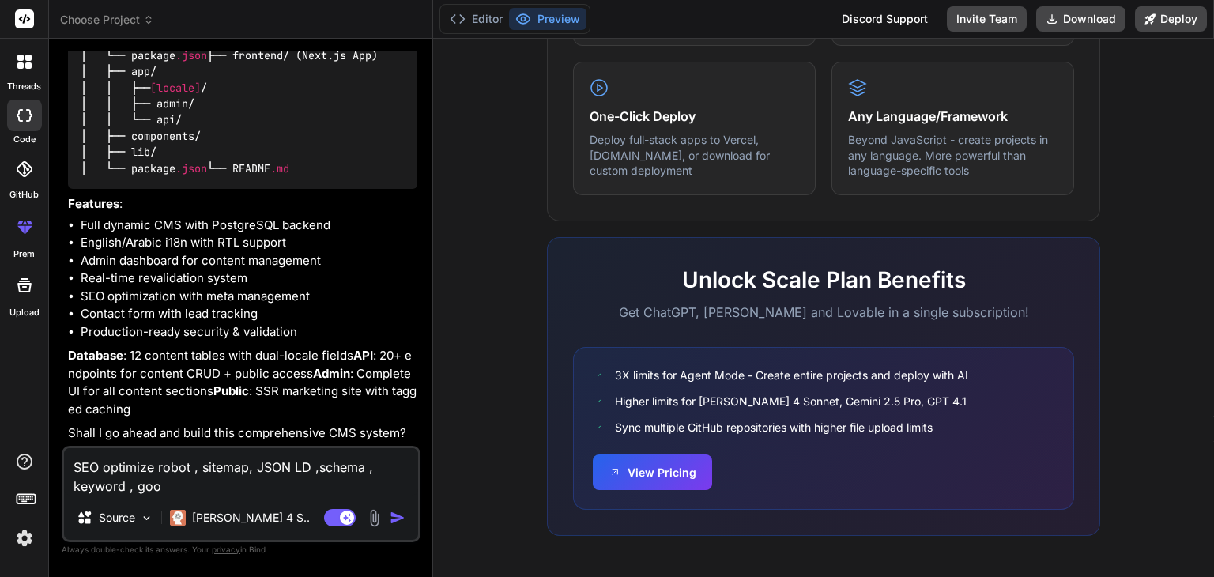
type textarea "x"
type textarea "SEO optimize robot , sitemap, JSON LD ,schema , keyword , googl"
type textarea "x"
type textarea "SEO optimize robot , sitemap, JSON LD ,schema , keyword , google"
type textarea "x"
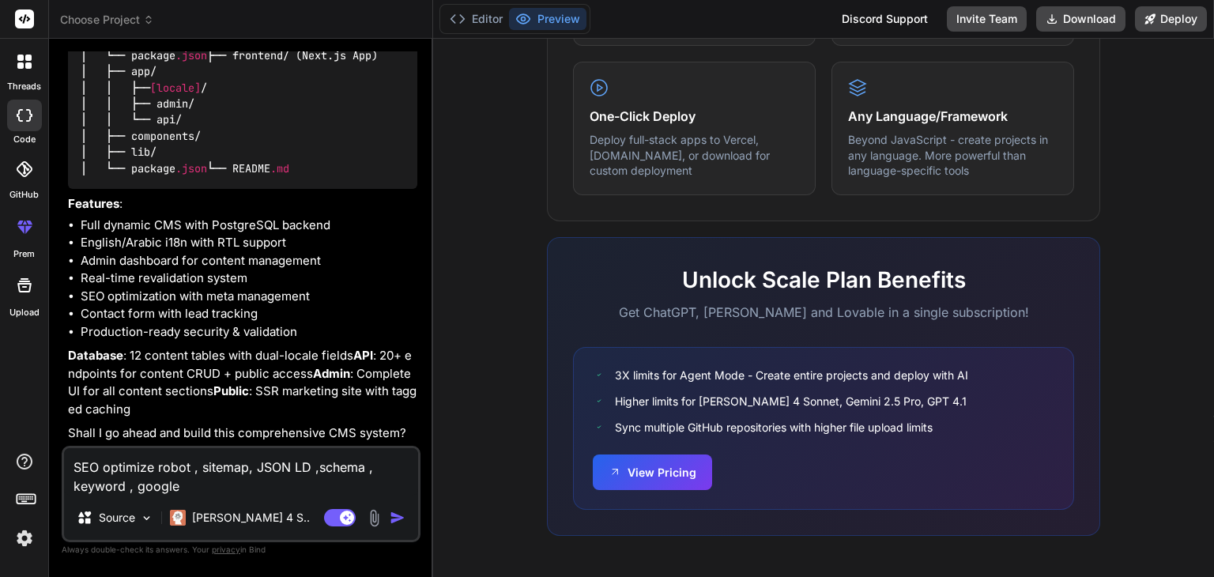
type textarea "SEO optimize robot , sitemap, JSON LD ,schema , keyword , google"
type textarea "x"
type textarea "SEO optimize robot , sitemap, JSON LD ,schema , keyword , google c"
type textarea "x"
type textarea "SEO optimize robot , sitemap, JSON LD ,schema , keyword , google co"
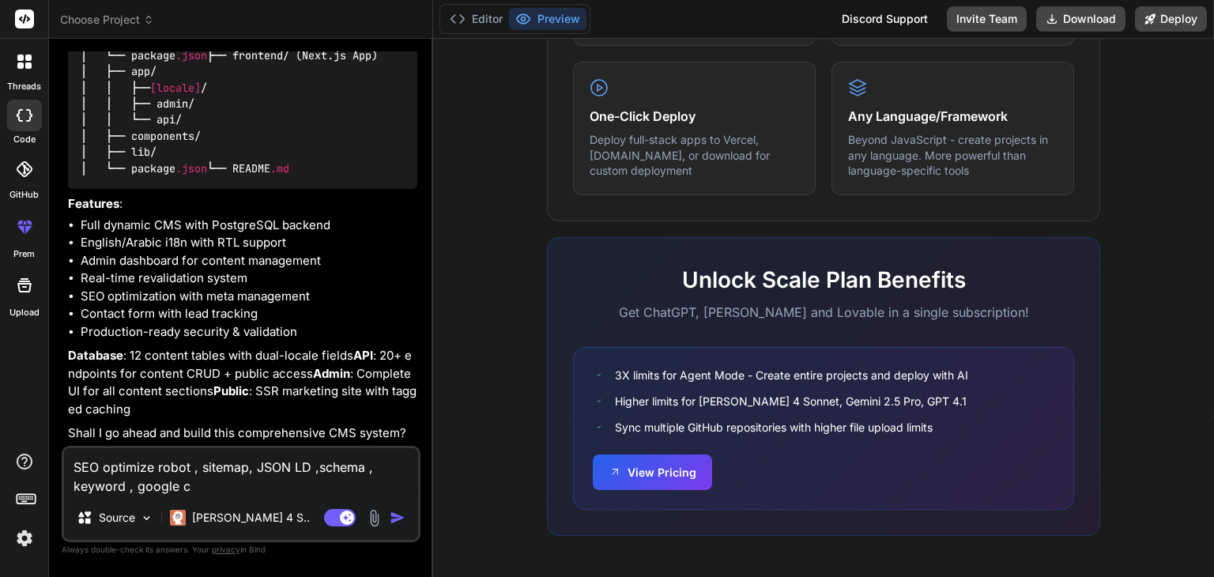
type textarea "x"
type textarea "SEO optimize robot , sitemap, JSON LD ,schema , keyword , google con"
type textarea "x"
type textarea "SEO optimize robot , sitemap, JSON LD ,schema , keyword , google cons"
type textarea "x"
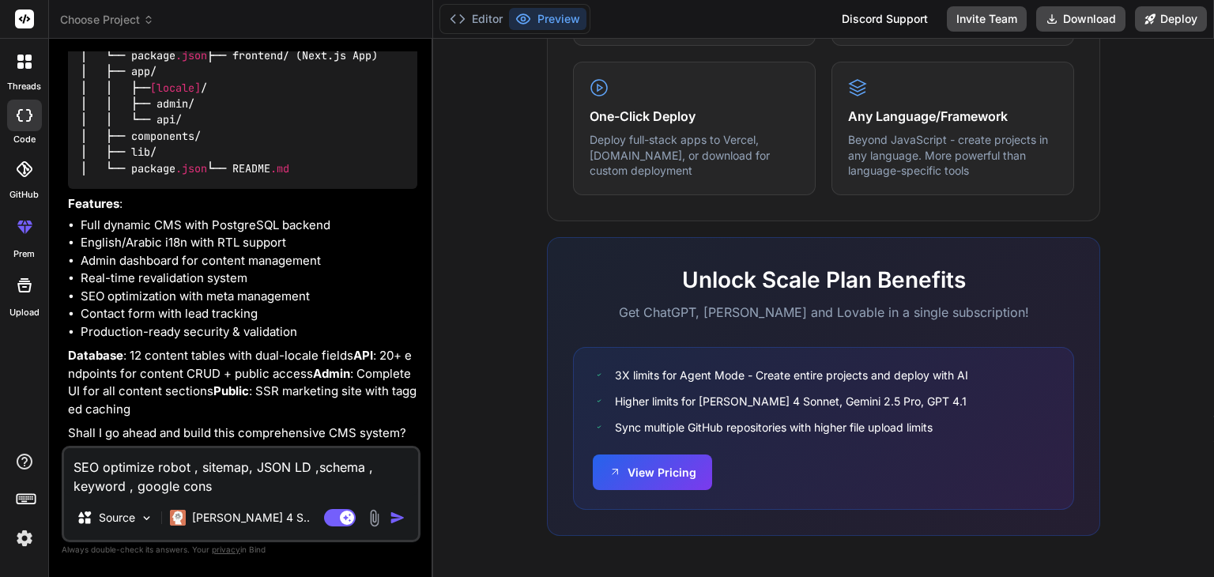
type textarea "SEO optimize robot , sitemap, JSON LD ,schema , keyword , google conso"
type textarea "x"
type textarea "SEO optimize robot , sitemap, JSON LD ,schema , keyword , google consol"
type textarea "x"
type textarea "SEO optimize robot , sitemap, JSON LD ,schema , keyword , google console"
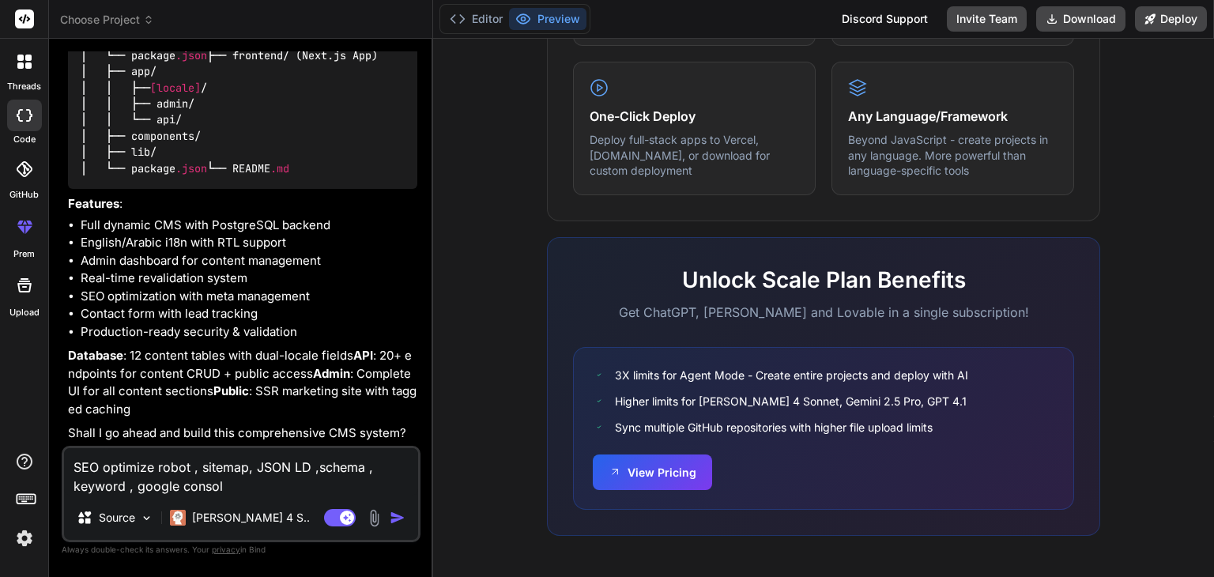
type textarea "x"
type textarea "SEO optimize robot , sitemap, JSON LD ,schema , keyword , google console"
type textarea "x"
type textarea "SEO optimize robot , sitemap, JSON LD ,schema , keyword , google console a"
type textarea "x"
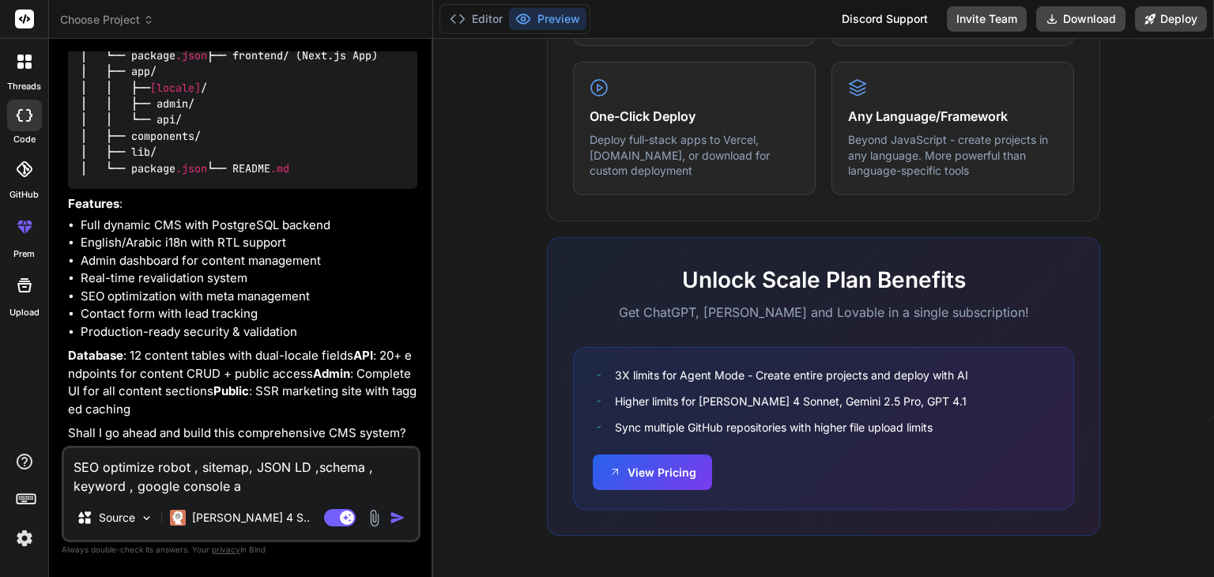
type textarea "SEO optimize robot , sitemap, JSON LD ,schema , keyword , google console an"
type textarea "x"
type textarea "SEO optimize robot , sitemap, JSON LD ,schema , keyword , google console and"
type textarea "x"
type textarea "SEO optimize robot , sitemap, JSON LD ,schema , keyword , google console and"
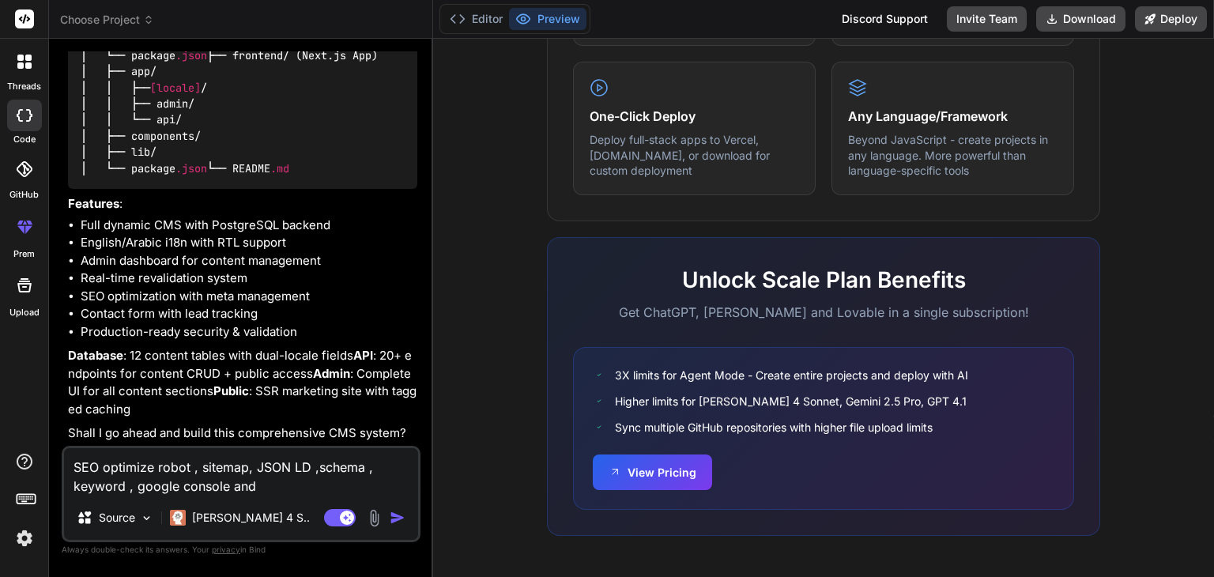
type textarea "x"
type textarea "SEO optimize robot , sitemap, JSON LD ,schema , keyword , google console and d"
type textarea "x"
type textarea "SEO optimize robot , sitemap, JSON LD ,schema , keyword , google console and dy"
type textarea "x"
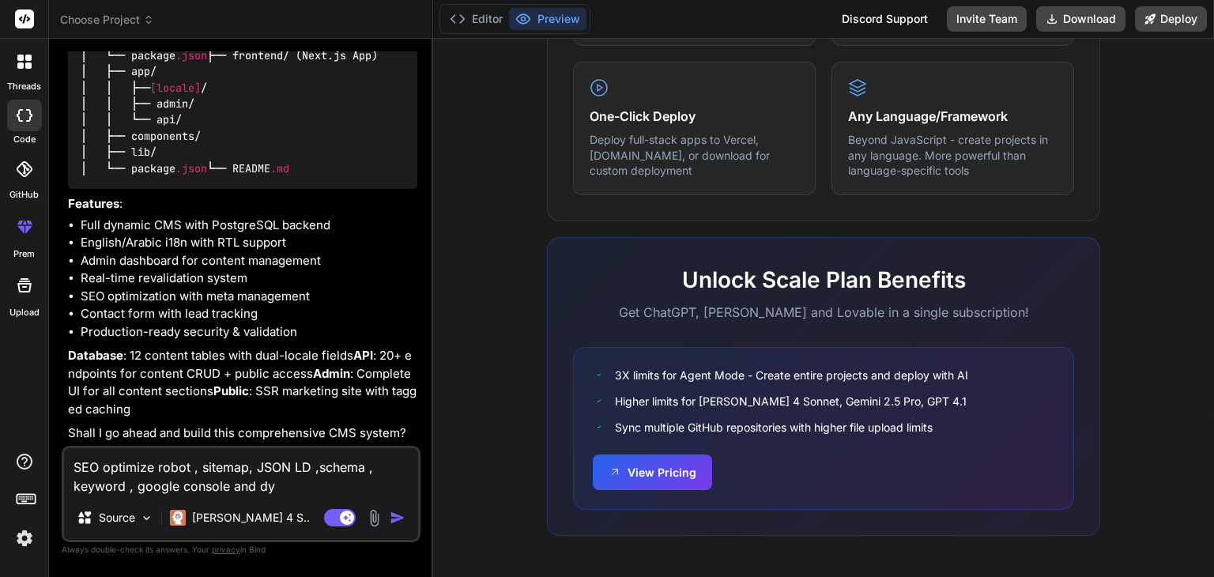
type textarea "SEO optimize robot , sitemap, JSON LD ,schema , keyword , google console and dyn"
type textarea "x"
type textarea "SEO optimize robot , sitemap, JSON LD ,schema , keyword , google console and dy…"
type textarea "x"
type textarea "SEO optimize robot , sitemap, JSON LD ,schema , keyword , google console and dy…"
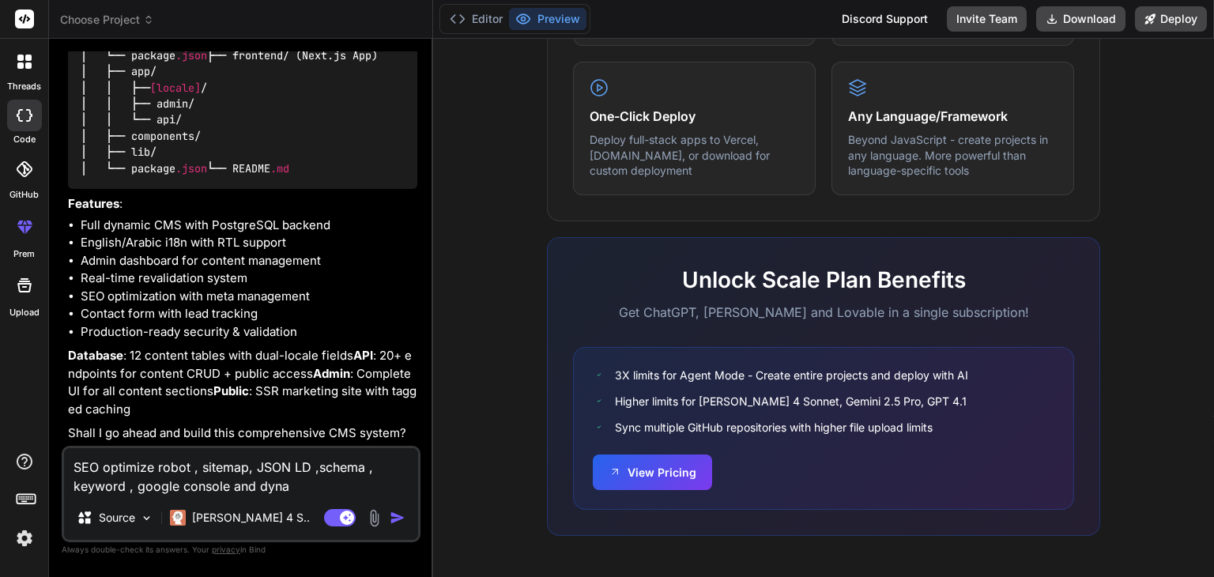
type textarea "x"
type textarea "SEO optimize robot , sitemap, JSON LD ,schema , keyword , google console and dy…"
type textarea "x"
type textarea "SEO optimize robot , sitemap, JSON LD ,schema , keyword , google console and dy…"
type textarea "x"
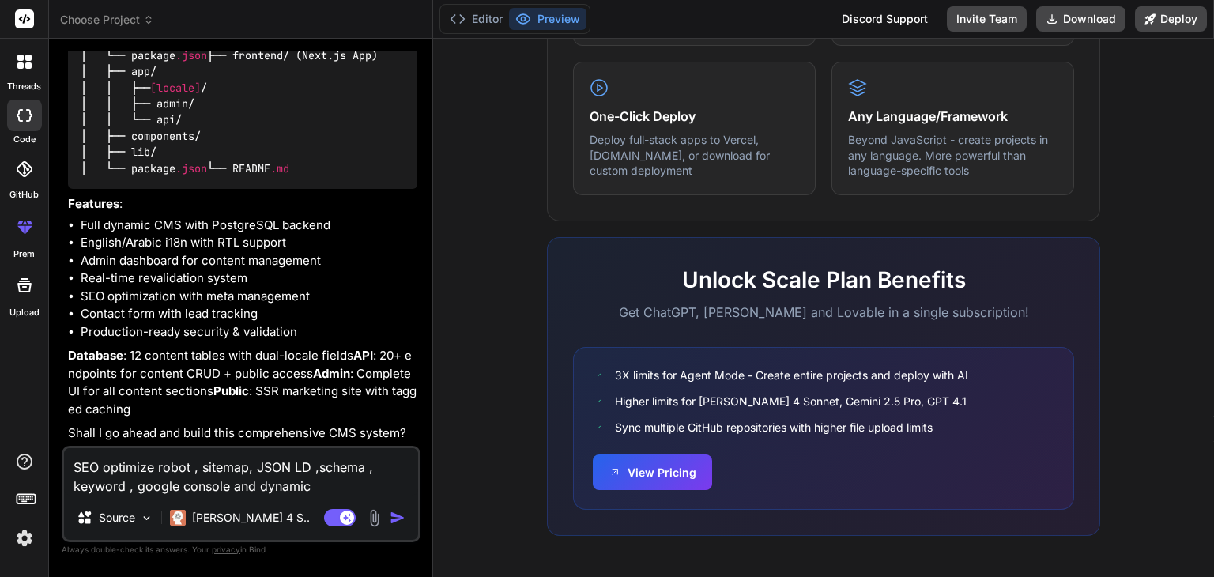
type textarea "SEO optimize robot , sitemap, JSON LD ,schema , keyword , google console and dy…"
type textarea "x"
type textarea "SEO optimize robot , sitemap, JSON LD ,schema , keyword , google console and dy…"
type textarea "x"
paste textarea "Loading/Interactivity:"
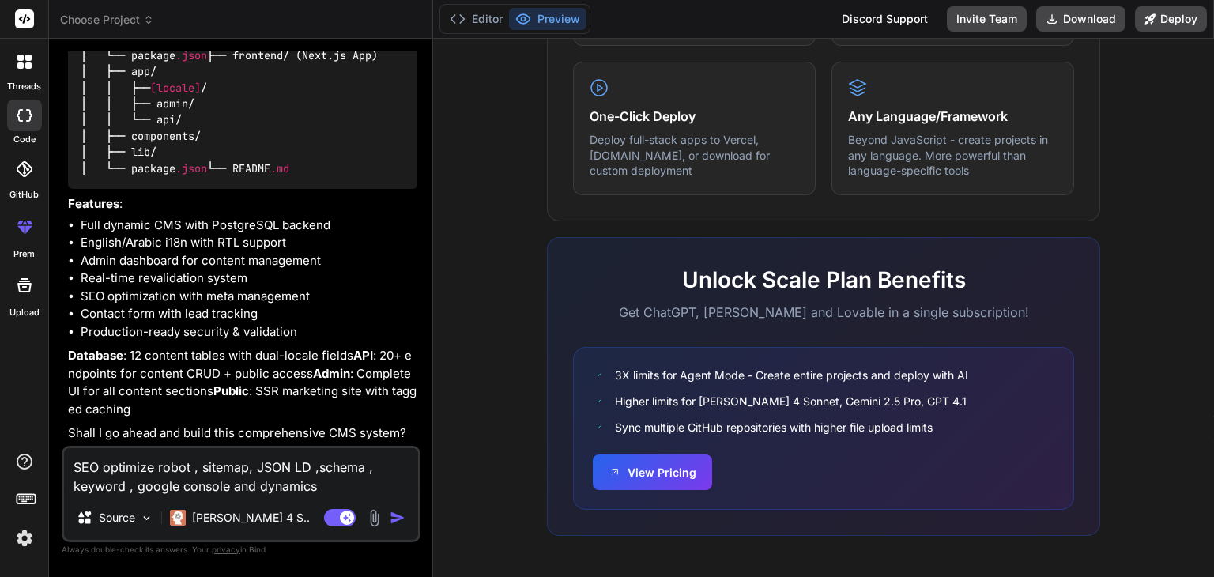
type textarea "SEO optimize robot , sitemap, JSON LD ,schema , keyword , google console and dy…"
type textarea "x"
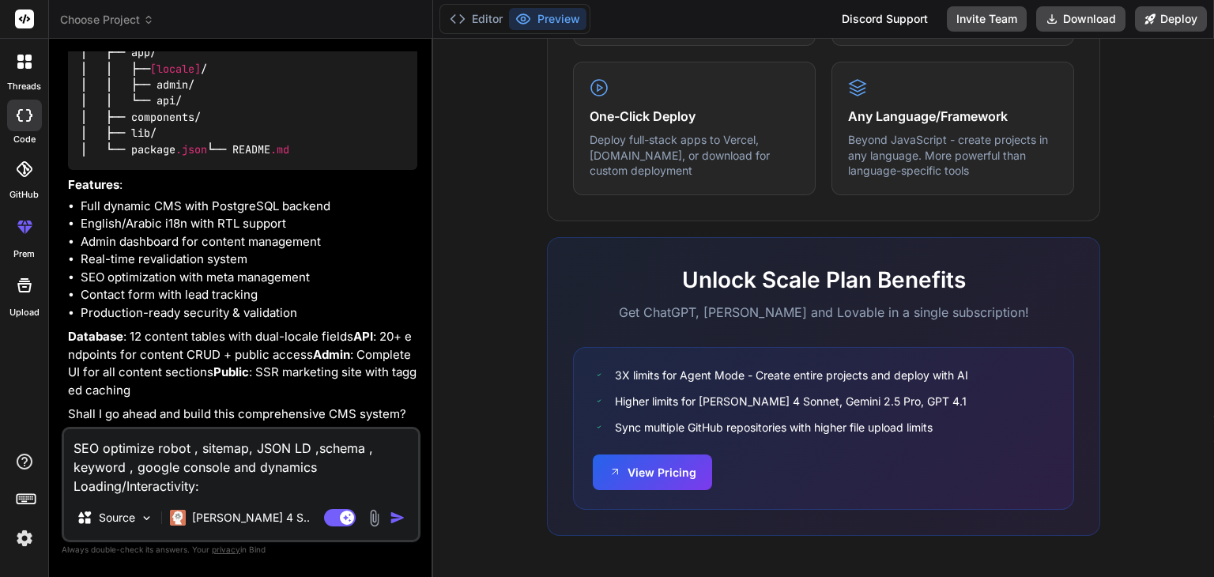
drag, startPoint x: 306, startPoint y: 447, endPoint x: 357, endPoint y: 221, distance: 231.8
click at [357, 194] on p "Features :" at bounding box center [242, 185] width 349 height 18
click at [251, 483] on textarea "SEO optimize robot , sitemap, JSON LD ,schema , keyword , google console and dy…" at bounding box center [241, 462] width 354 height 66
type textarea "SEO optimize robot , sitemap, JSON LD ,schema , keyword , google console and dy…"
type textarea "x"
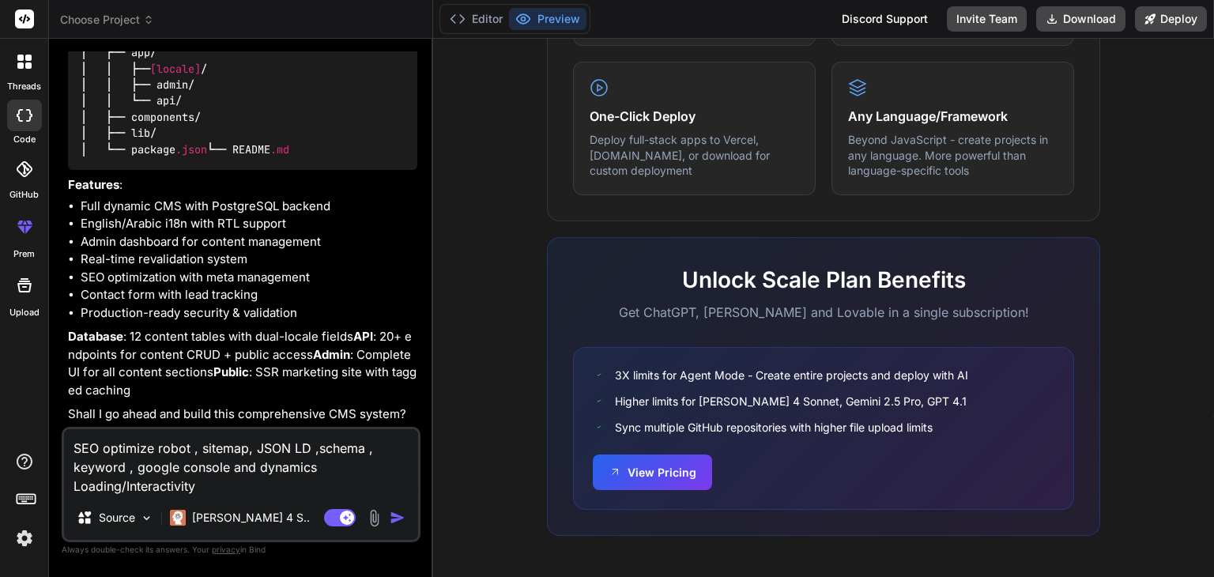
type textarea "SEO optimize robot , sitemap, JSON LD ,schema , keyword , google console and dy…"
type textarea "x"
type textarea "SEO optimize robot , sitemap, JSON LD ,schema , keyword , google console and dy…"
type textarea "x"
paste textarea "Responsiveness:"
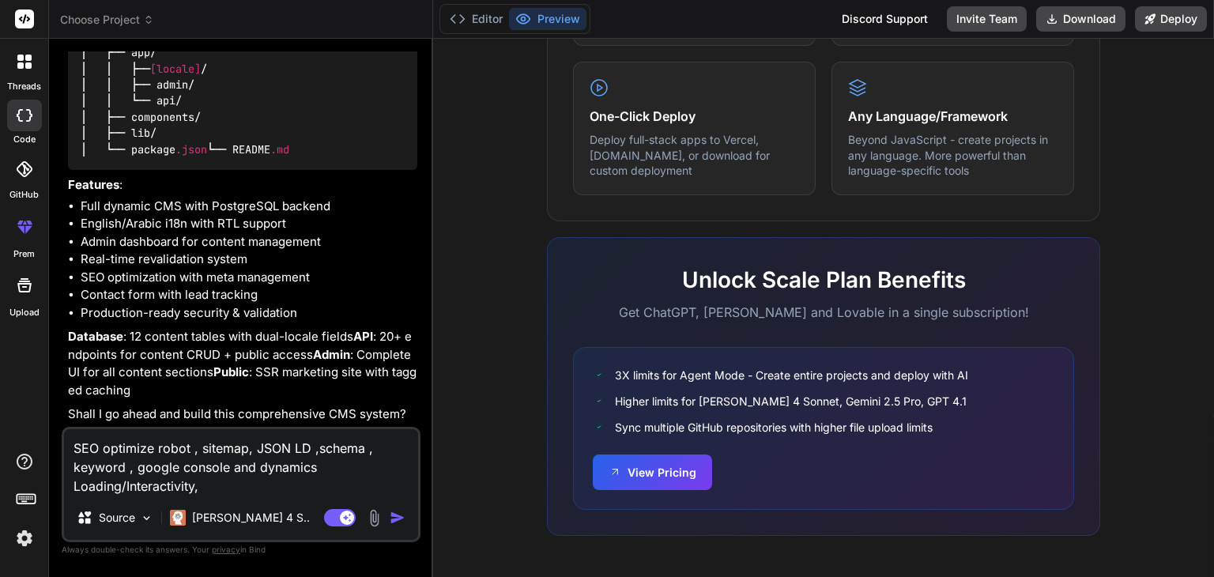
type textarea "SEO optimize robot , sitemap, JSON LD ,schema , keyword , google console and dy…"
type textarea "x"
type textarea "SEO optimize robot , sitemap, JSON LD ,schema , keyword , google console and dy…"
type textarea "x"
type textarea "SEO optimize robot , sitemap, JSON LD ,schema , keyword , google console and dy…"
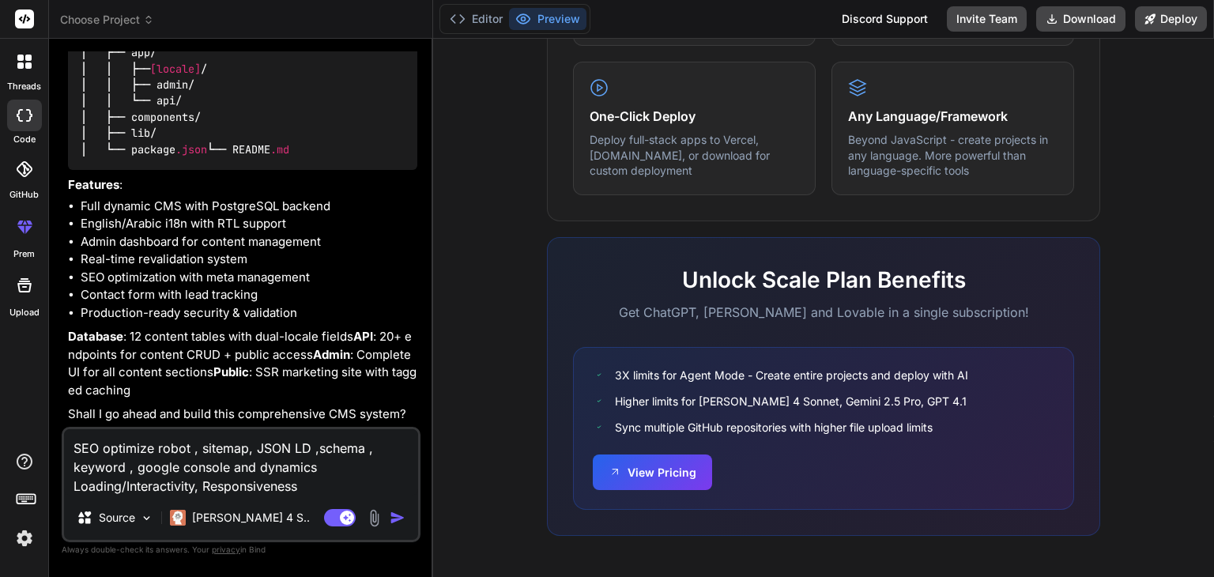
type textarea "x"
type textarea "SEO optimize robot , sitemap, JSON LD ,schema , keyword , google console and dy…"
type textarea "x"
paste textarea "Robots.txt (Technical SEO for Crawling Control)"
type textarea "SEO optimize robot , sitemap, JSON LD ,schema , keyword , google console and dy…"
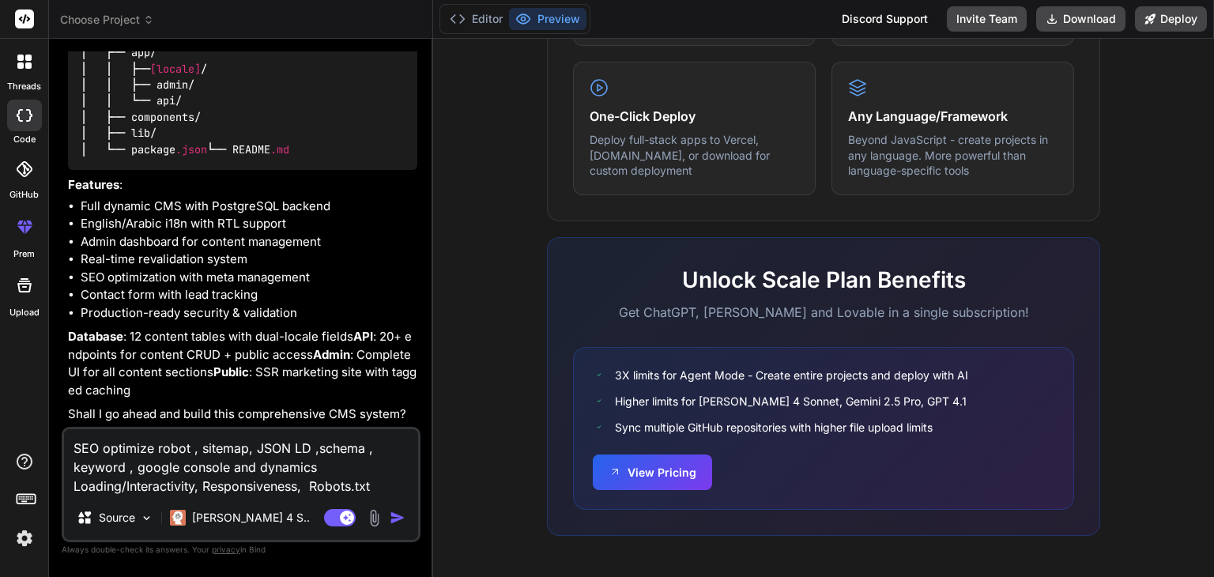
type textarea "x"
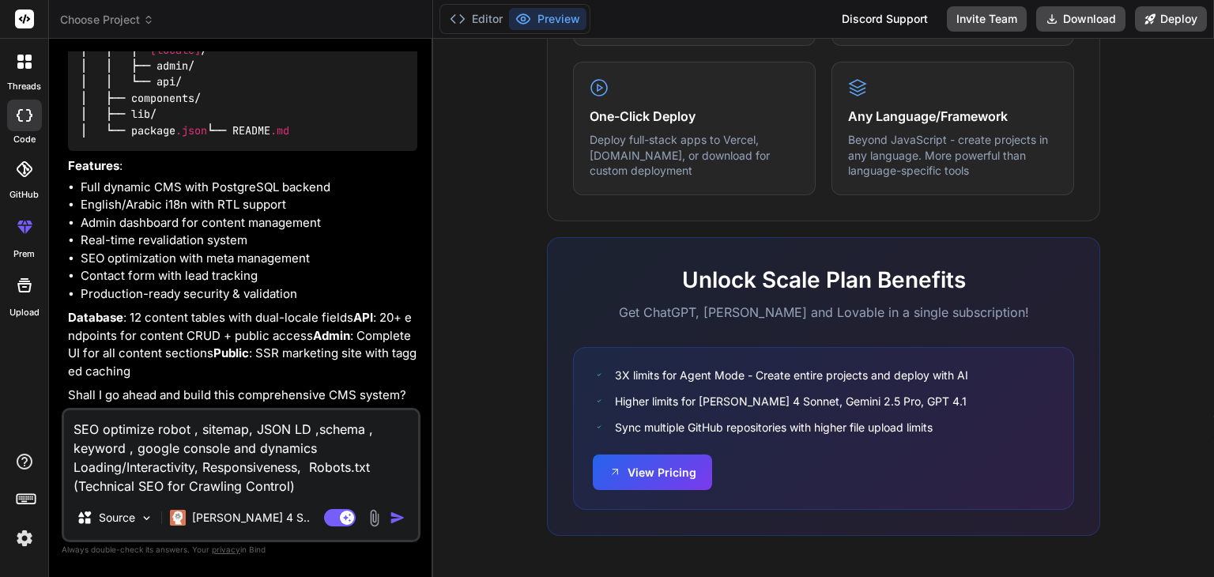
type textarea "SEO optimize robot , sitemap, JSON LD ,schema , keyword , google console and dy…"
paste textarea "Sitemap Generation (Technical SEO for Indexing & Backlinks)"
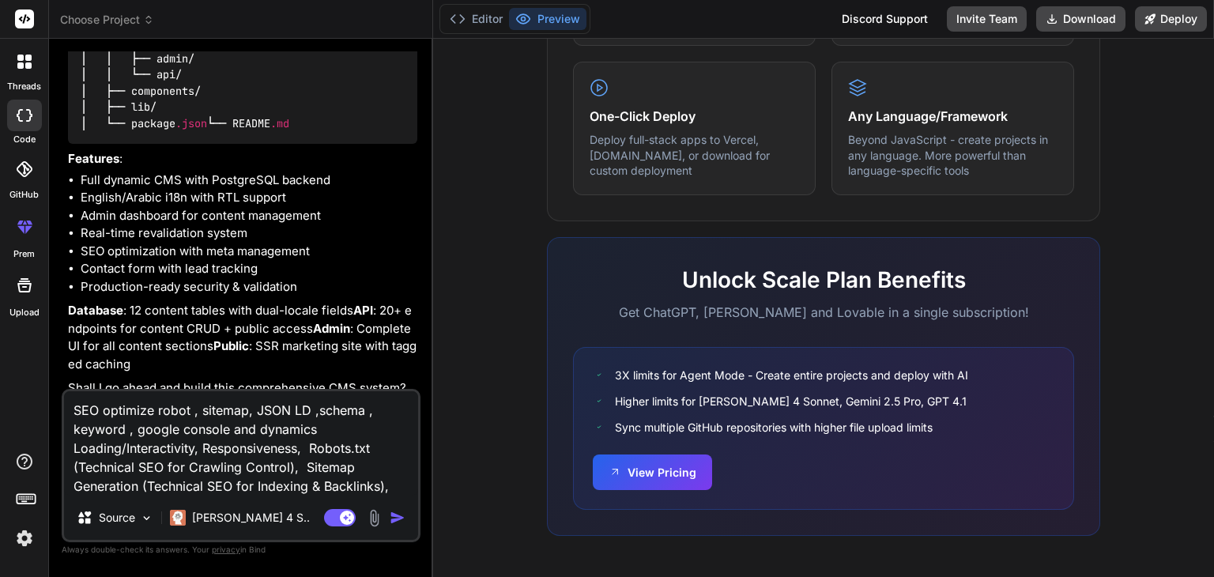
paste textarea "canonical URLs"
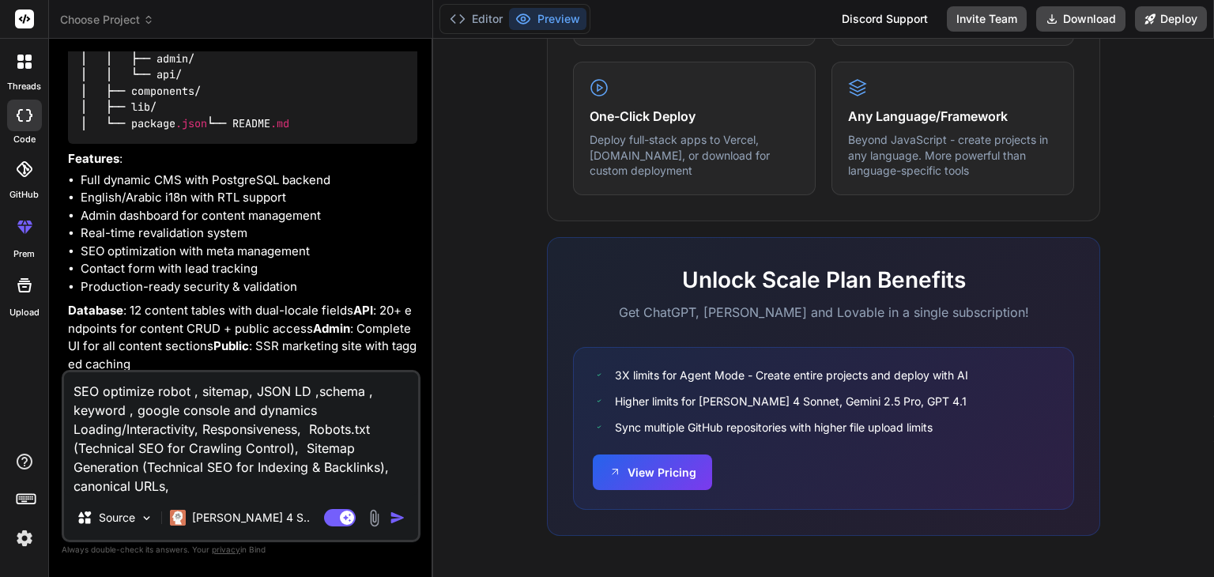
paste textarea "Open Graph (OG) tags"
click at [76, 386] on textarea "SEO optimize robot , sitemap, JSON LD ,schema , keyword , google console and dy…" at bounding box center [241, 433] width 354 height 123
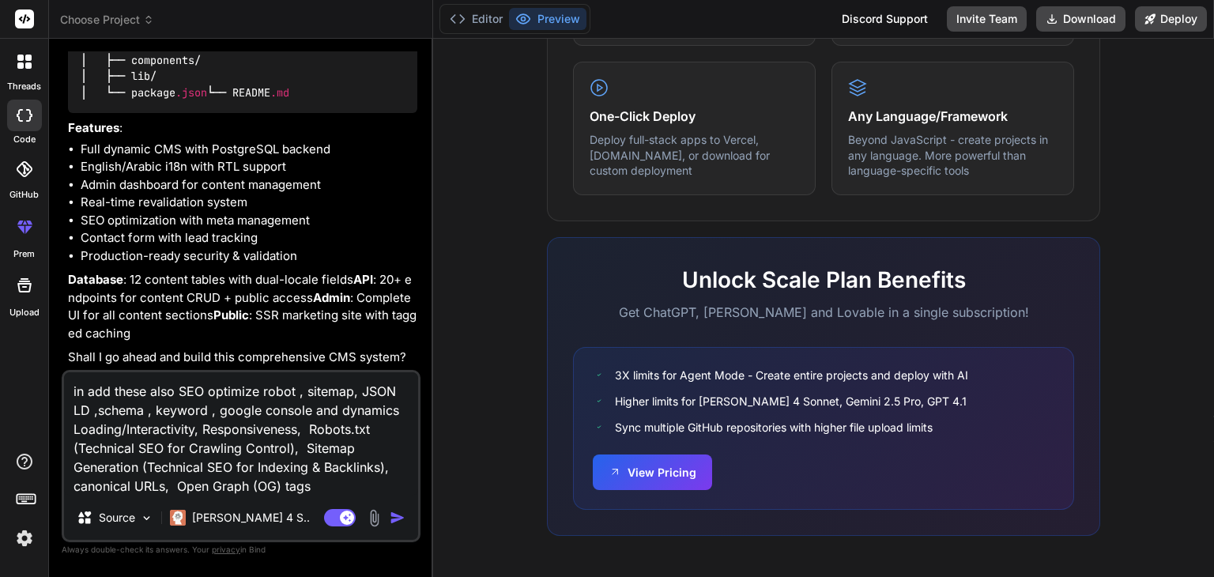
scroll to position [7026, 0]
click at [73, 393] on textarea "in add these also SEO optimize robot , sitemap, JSON LD ,schema , keyword , goo…" at bounding box center [241, 433] width 354 height 123
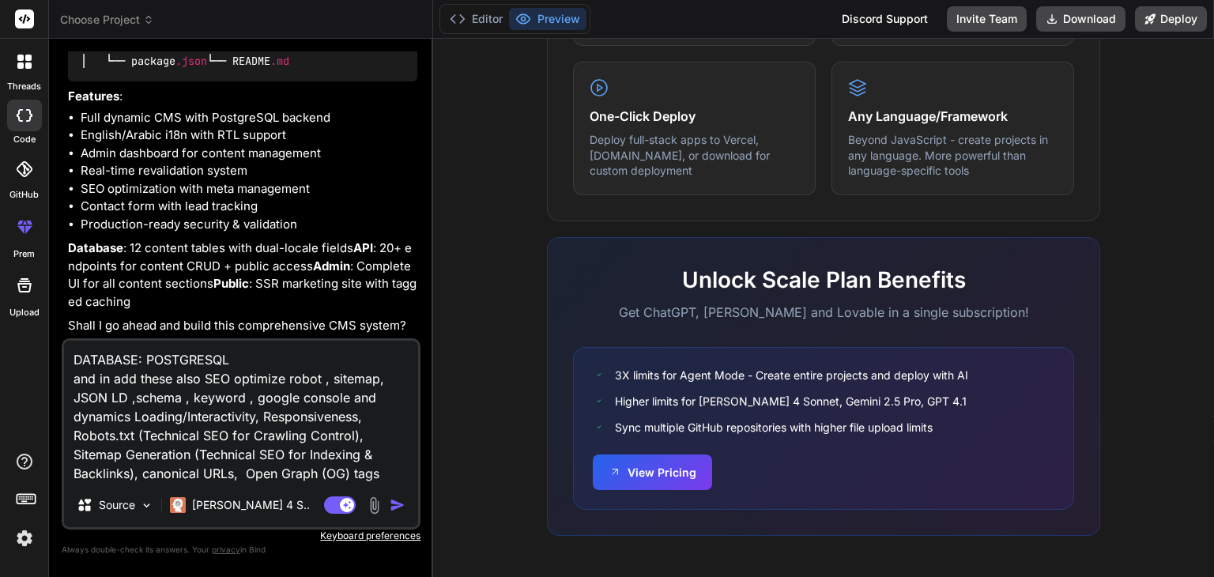
scroll to position [7057, 0]
click at [395, 502] on img "button" at bounding box center [398, 505] width 16 height 16
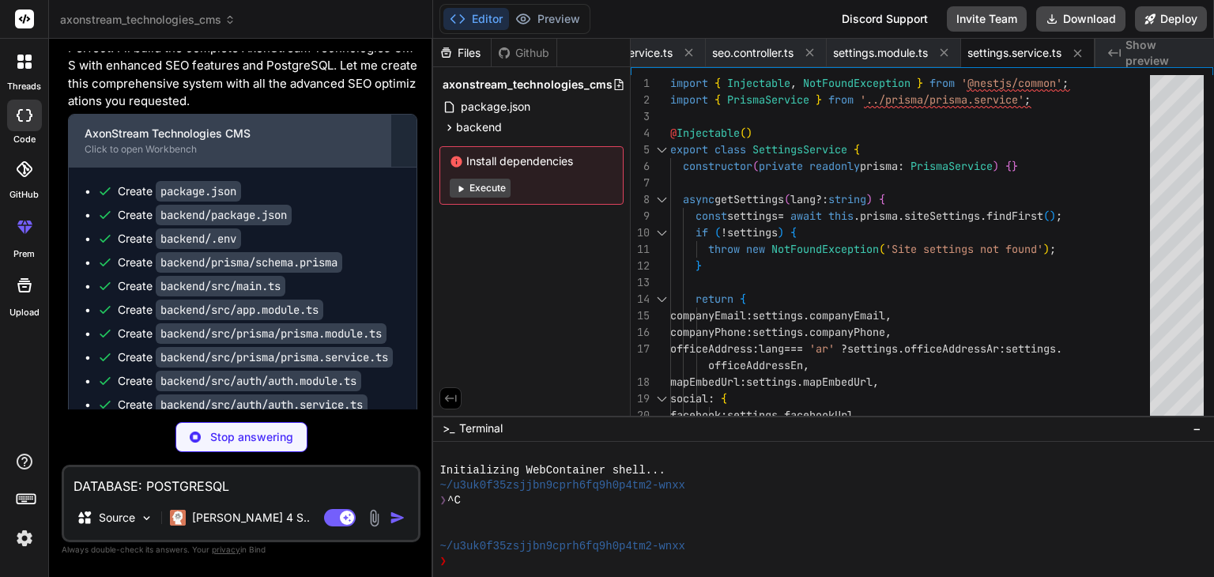
scroll to position [7644, 0]
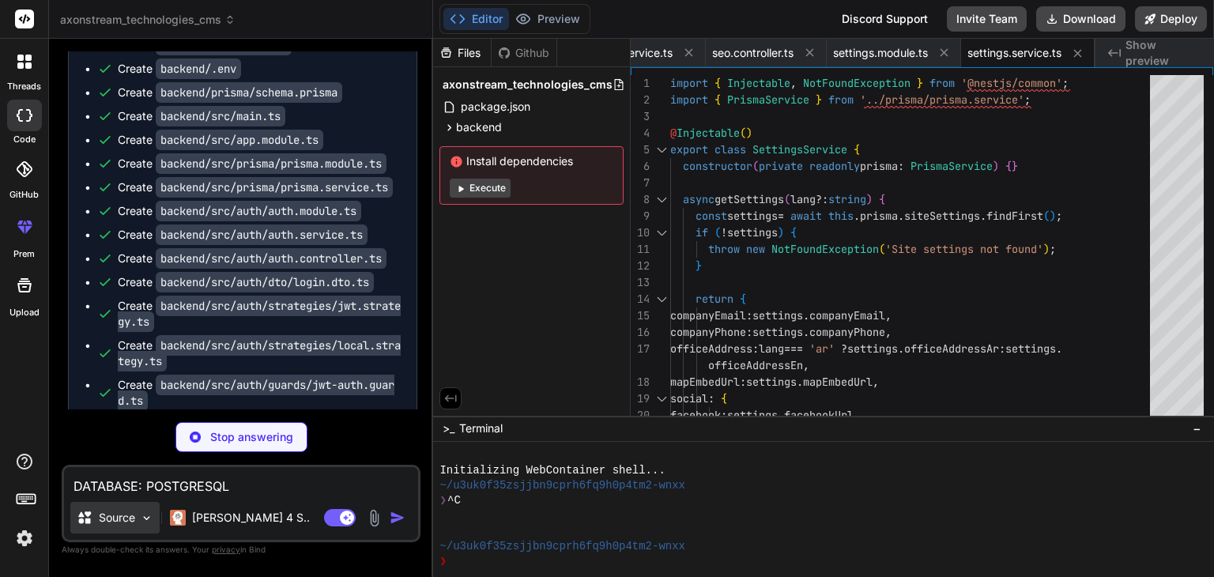
click at [142, 515] on img at bounding box center [146, 517] width 13 height 13
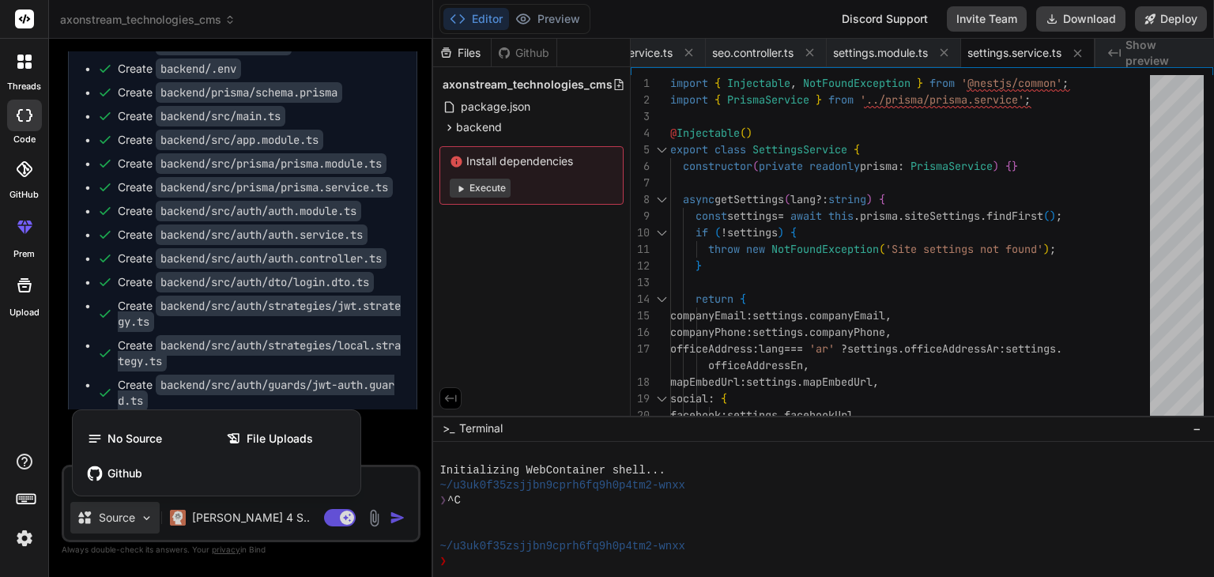
click at [277, 519] on div at bounding box center [607, 288] width 1214 height 577
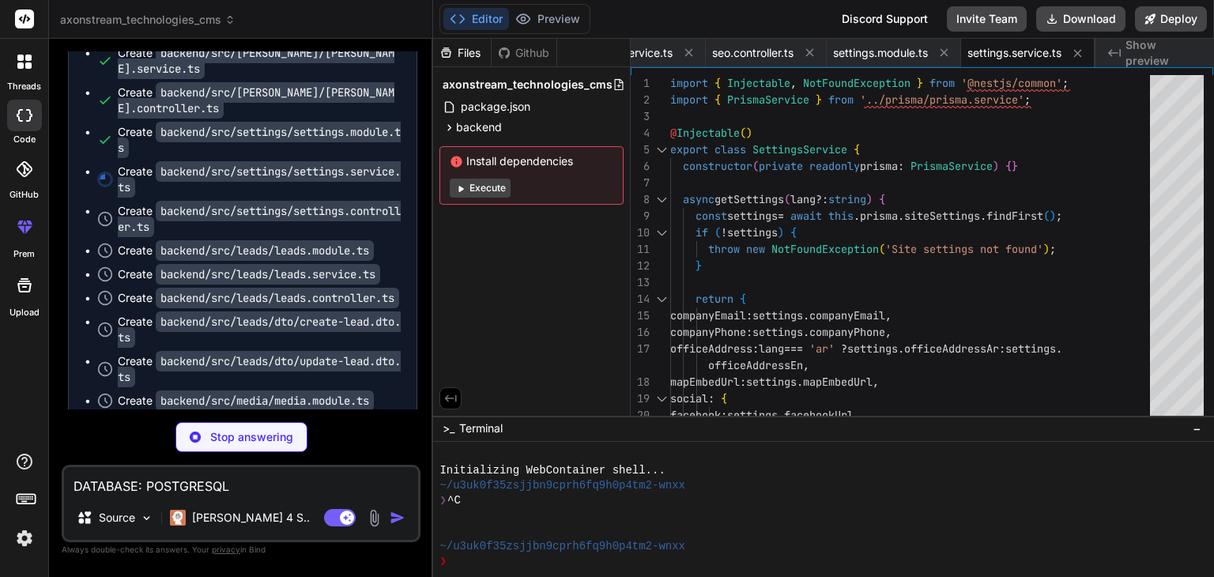
scroll to position [8276, 0]
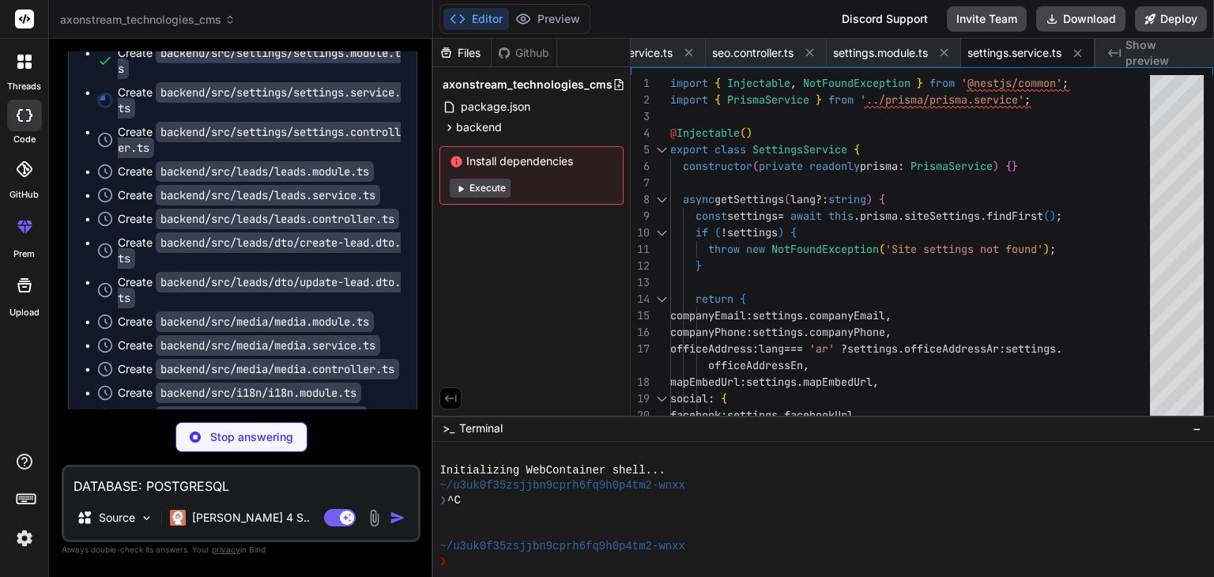
click at [445, 395] on icon at bounding box center [450, 398] width 14 height 14
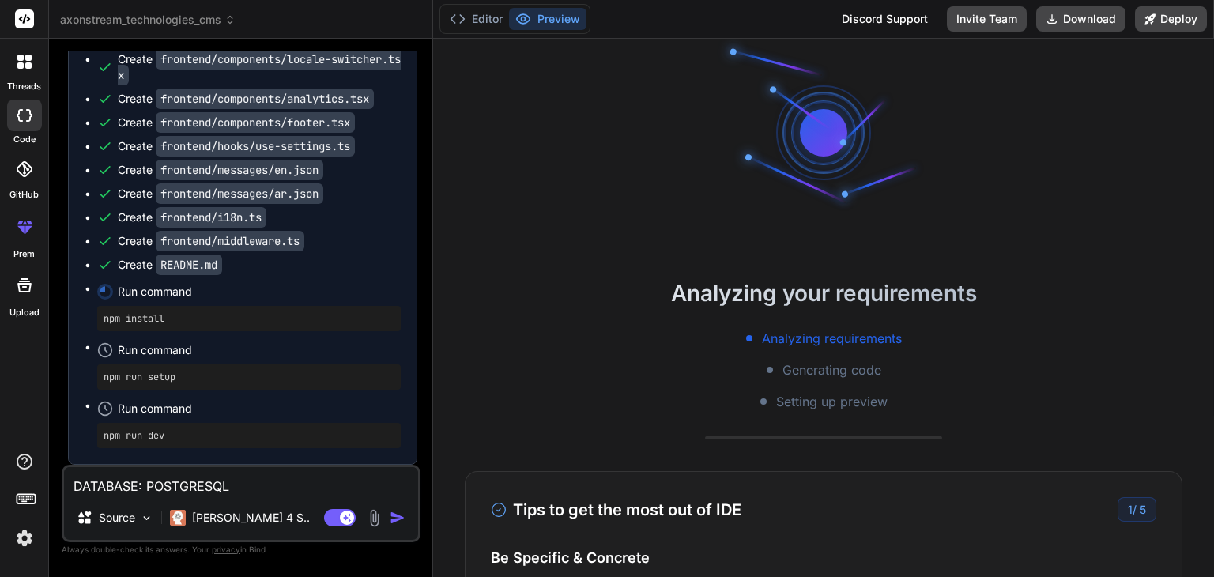
scroll to position [0, 0]
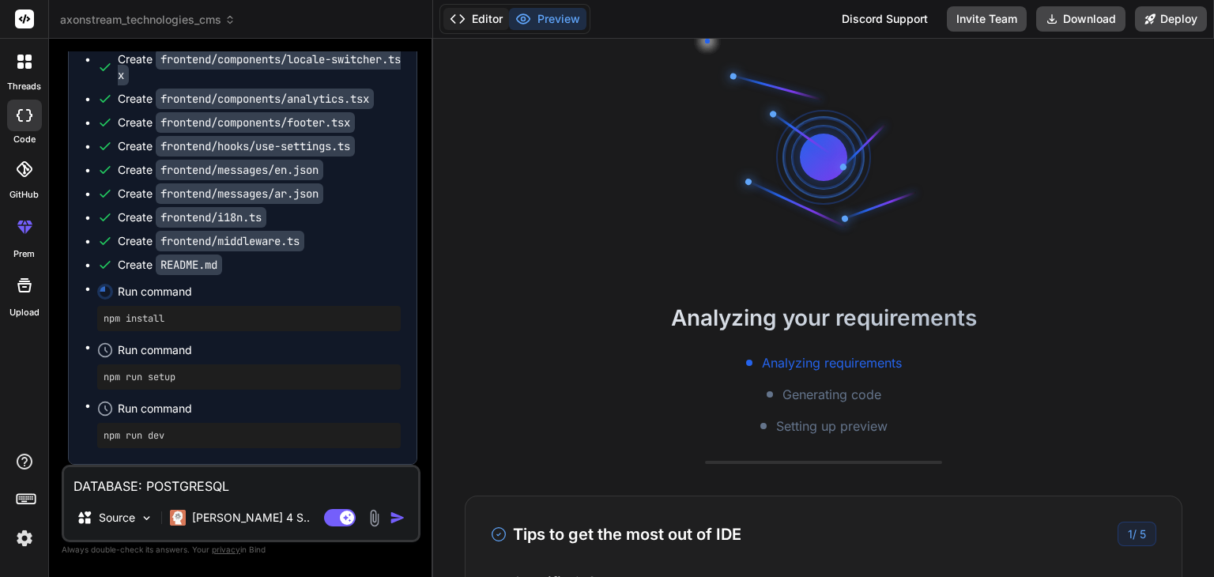
click at [474, 20] on button "Editor" at bounding box center [476, 19] width 66 height 22
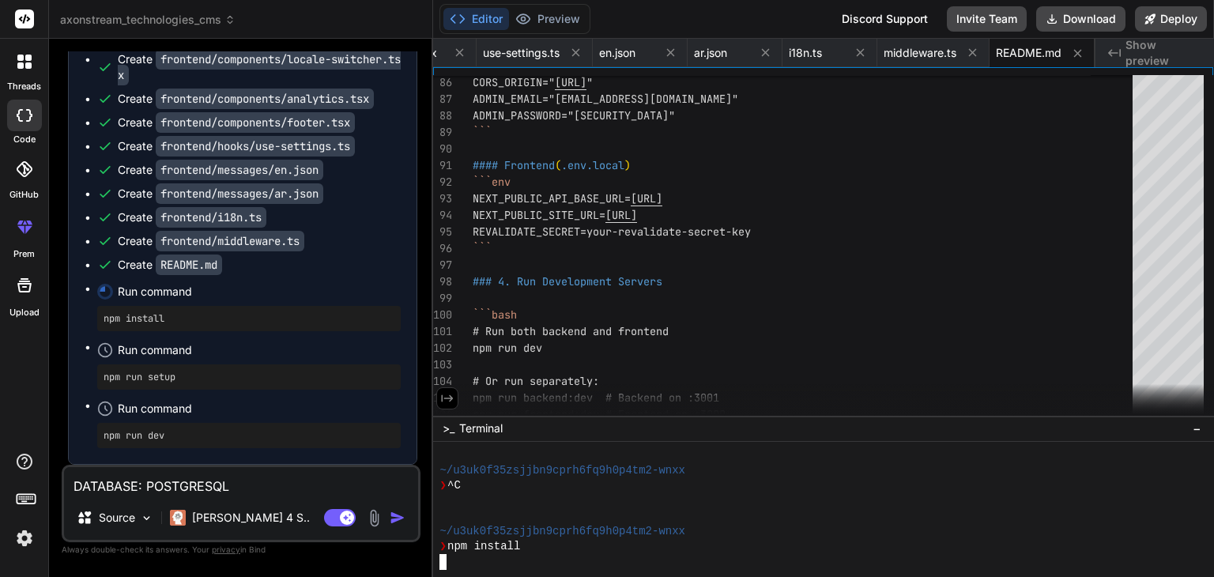
click at [545, 515] on div at bounding box center [814, 516] width 750 height 15
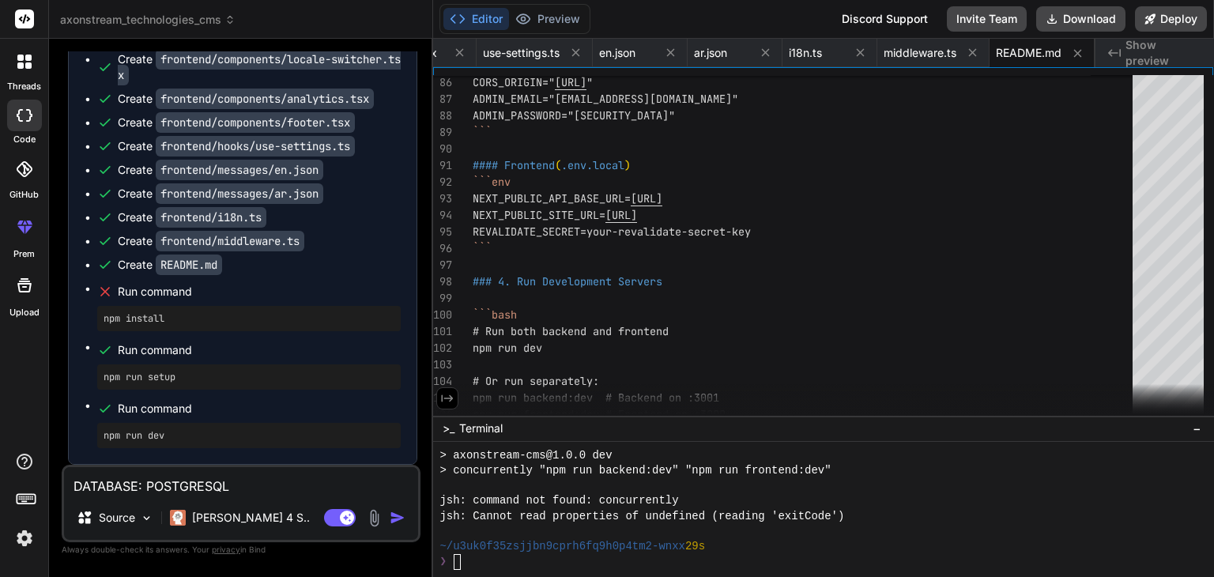
scroll to position [9400, 0]
click at [741, 542] on div "~/u3uk0f35zsjjbn9cprh6fq9h0p4tm2-wnxx 29s" at bounding box center [814, 546] width 750 height 15
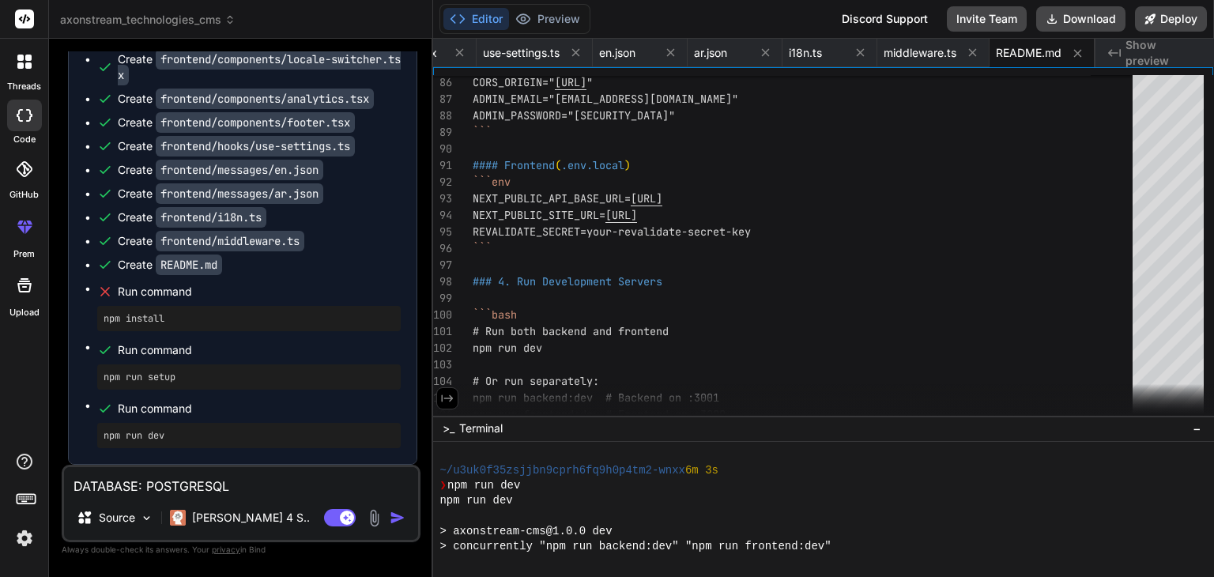
scroll to position [414, 0]
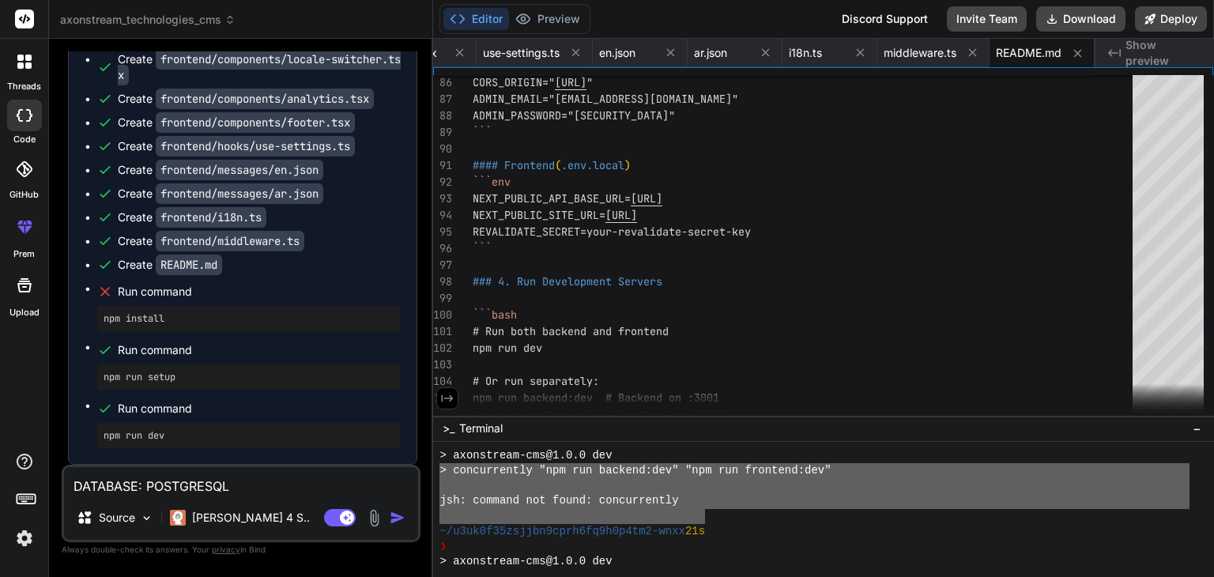
drag, startPoint x: 439, startPoint y: 466, endPoint x: 708, endPoint y: 514, distance: 273.0
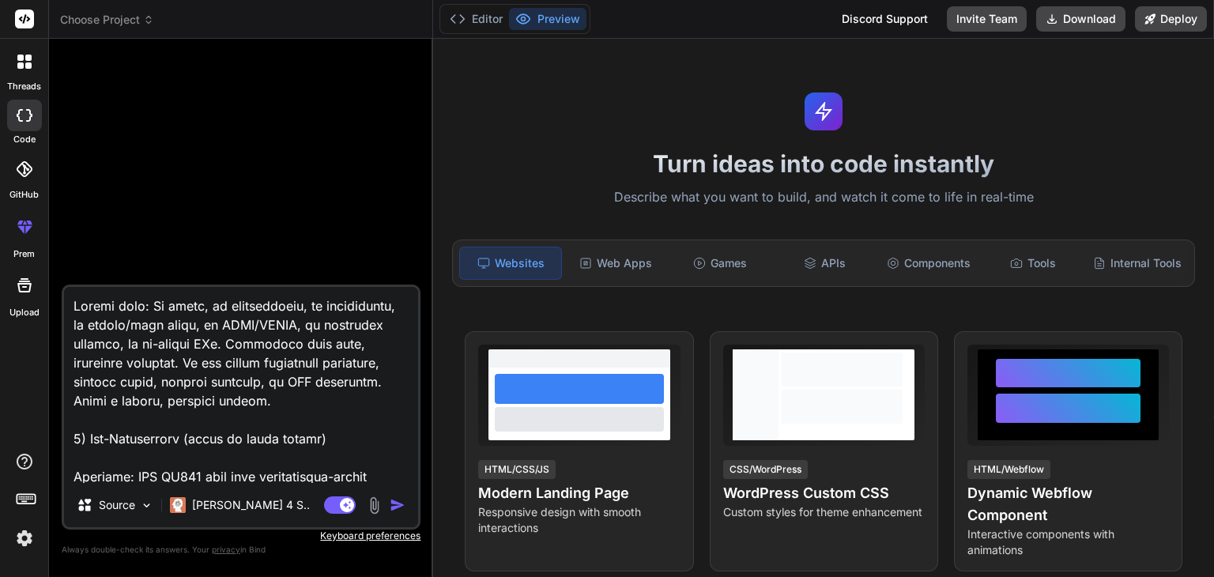
type textarea "x"
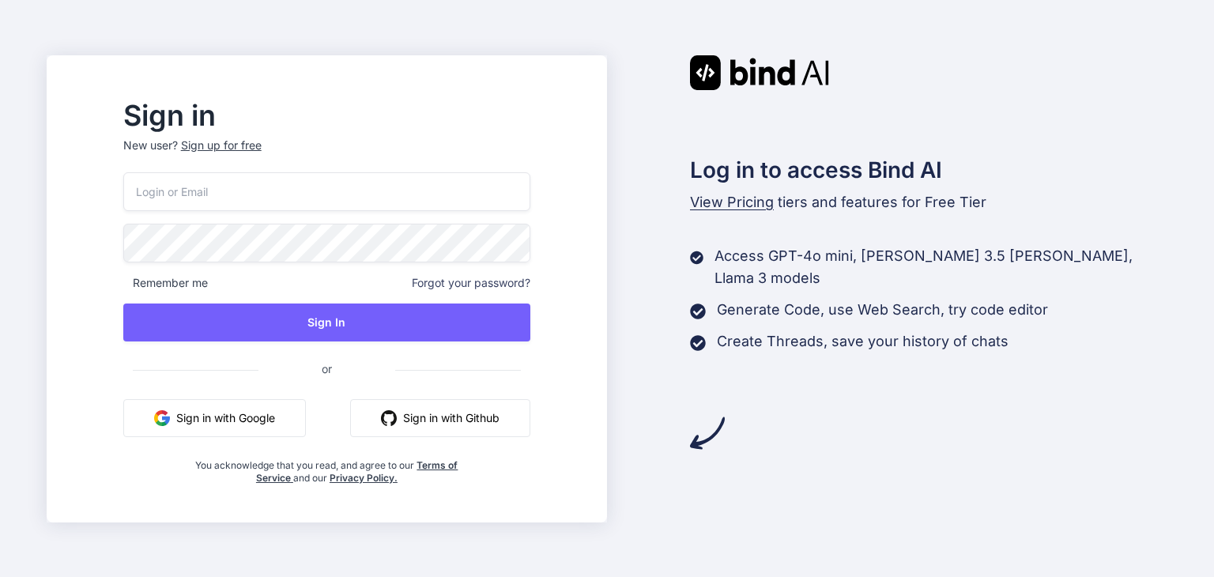
click at [247, 402] on button "Sign in with Google" at bounding box center [214, 418] width 183 height 38
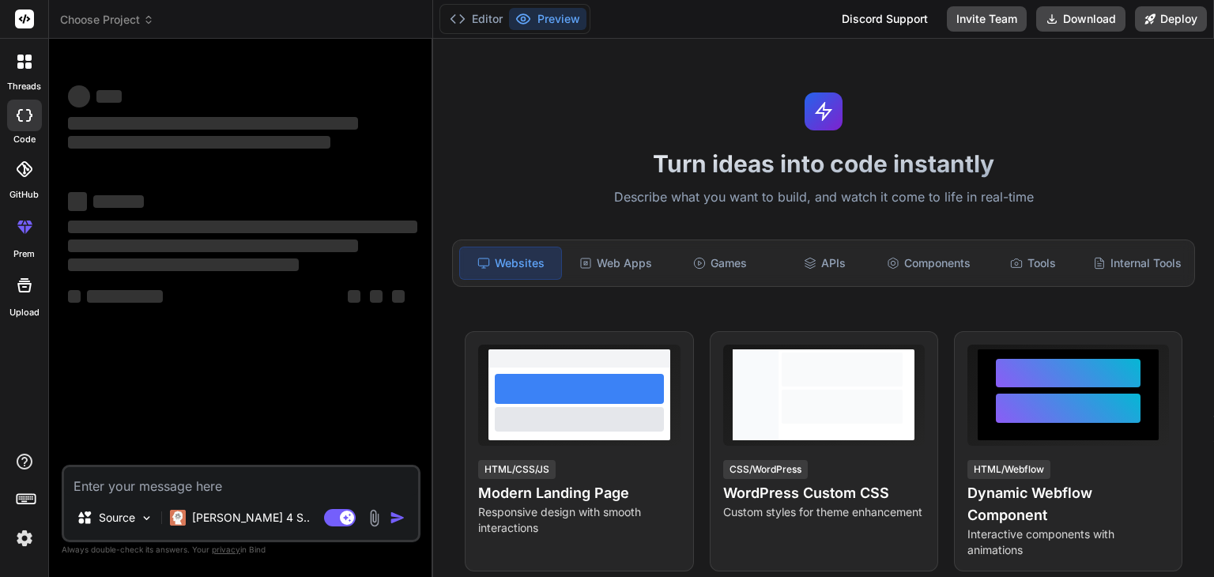
type textarea "x"
